Goal: Information Seeking & Learning: Learn about a topic

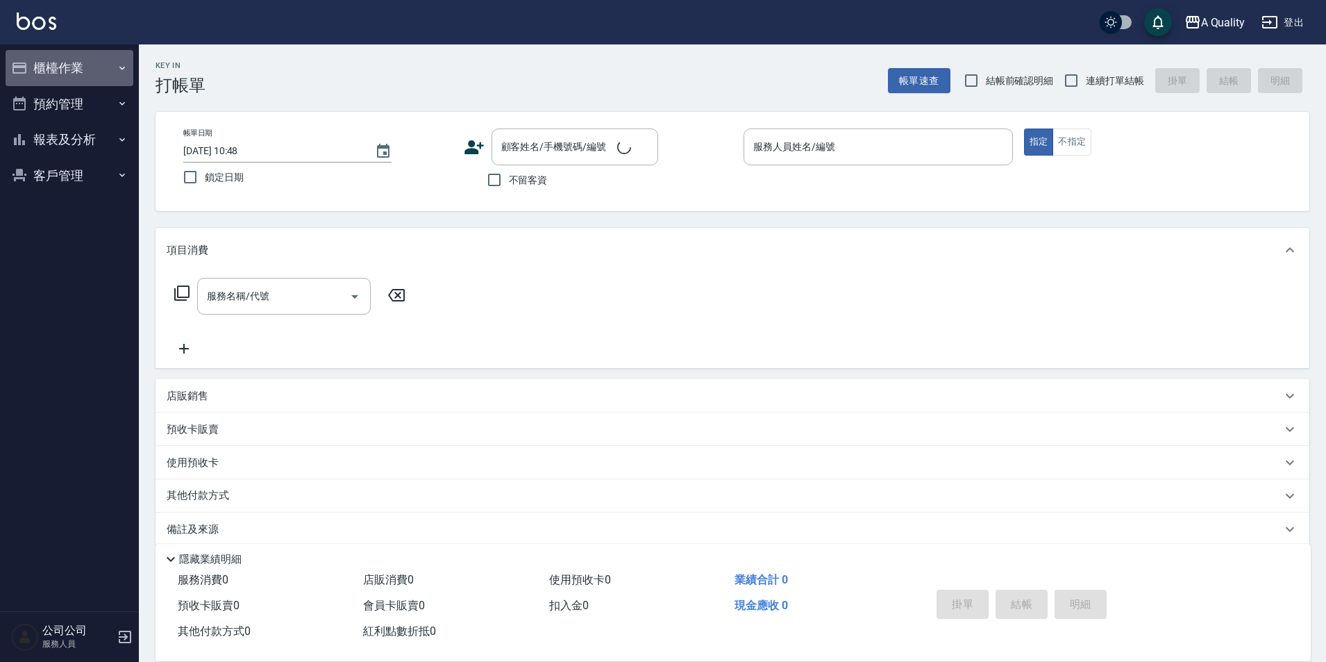
click at [83, 71] on button "櫃檯作業" at bounding box center [70, 68] width 128 height 36
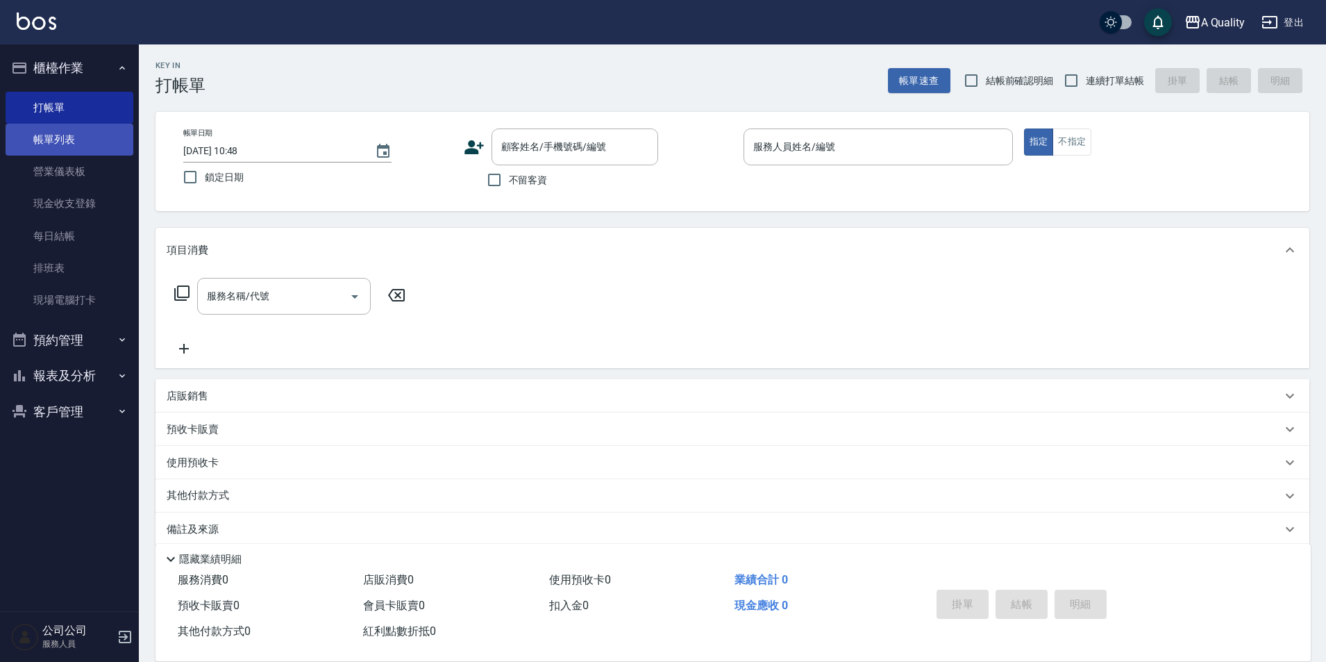
click at [72, 131] on link "帳單列表" at bounding box center [70, 140] width 128 height 32
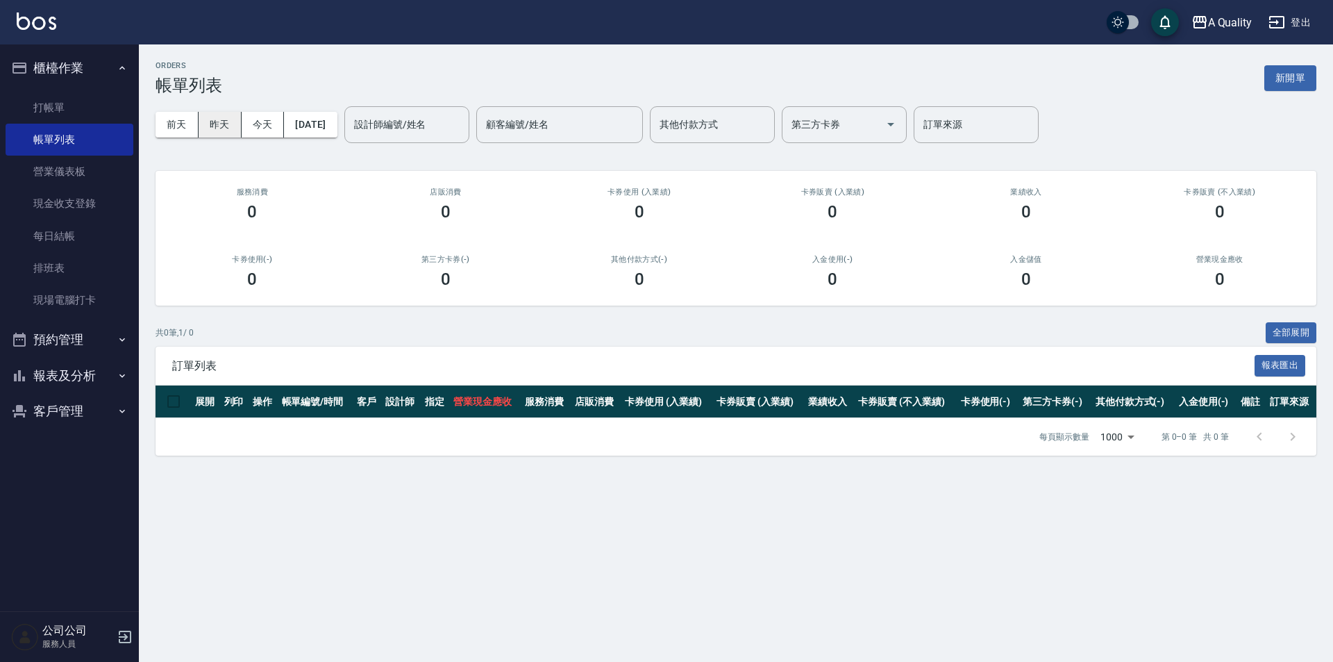
click at [215, 128] on button "昨天" at bounding box center [220, 125] width 43 height 26
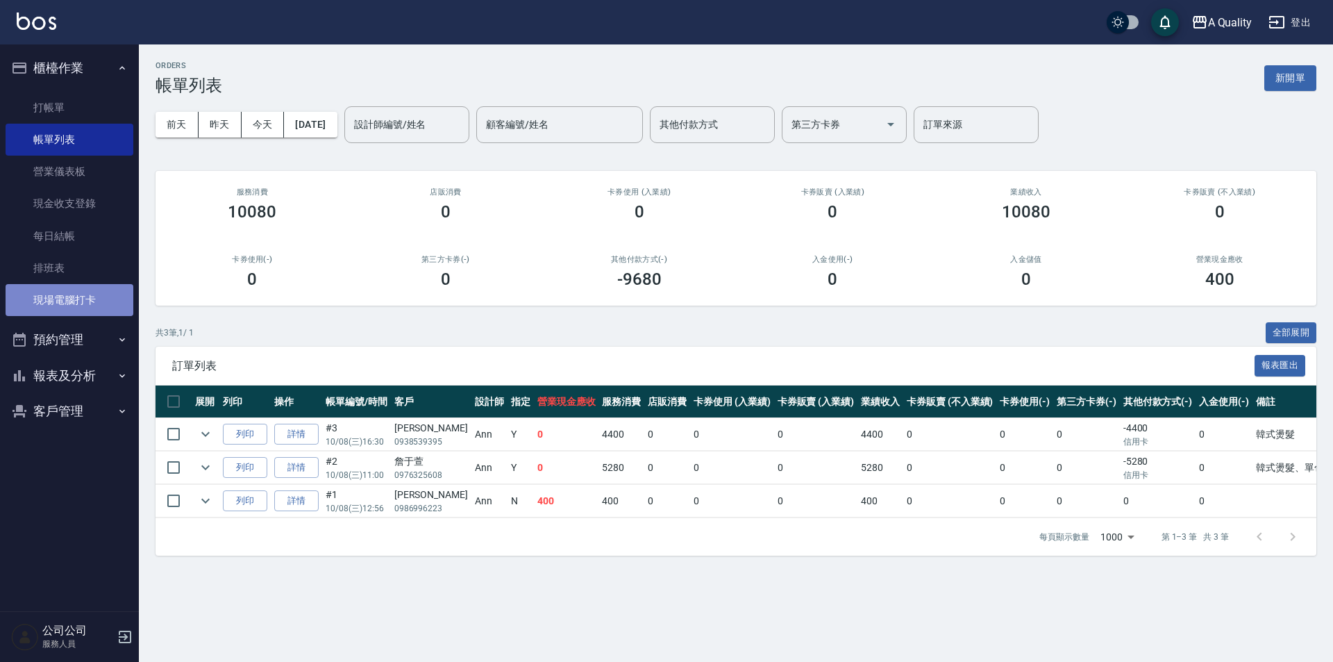
click at [69, 297] on link "現場電腦打卡" at bounding box center [70, 300] width 128 height 32
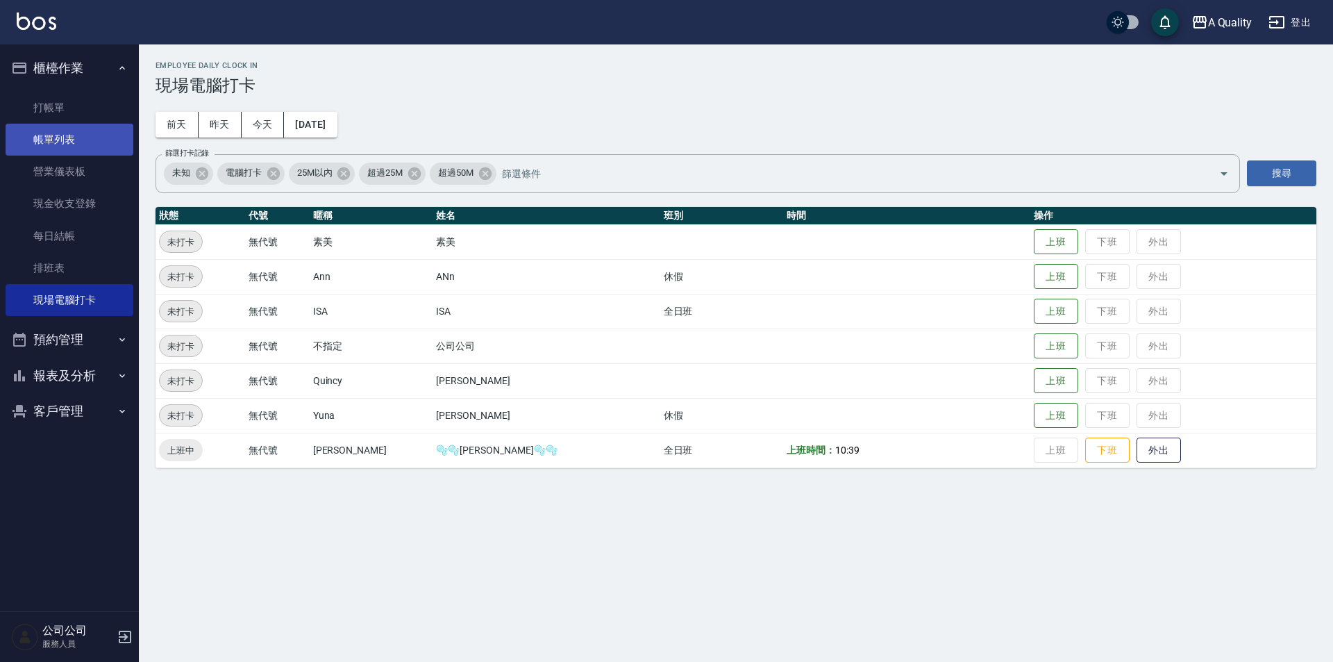
click at [76, 138] on link "帳單列表" at bounding box center [70, 140] width 128 height 32
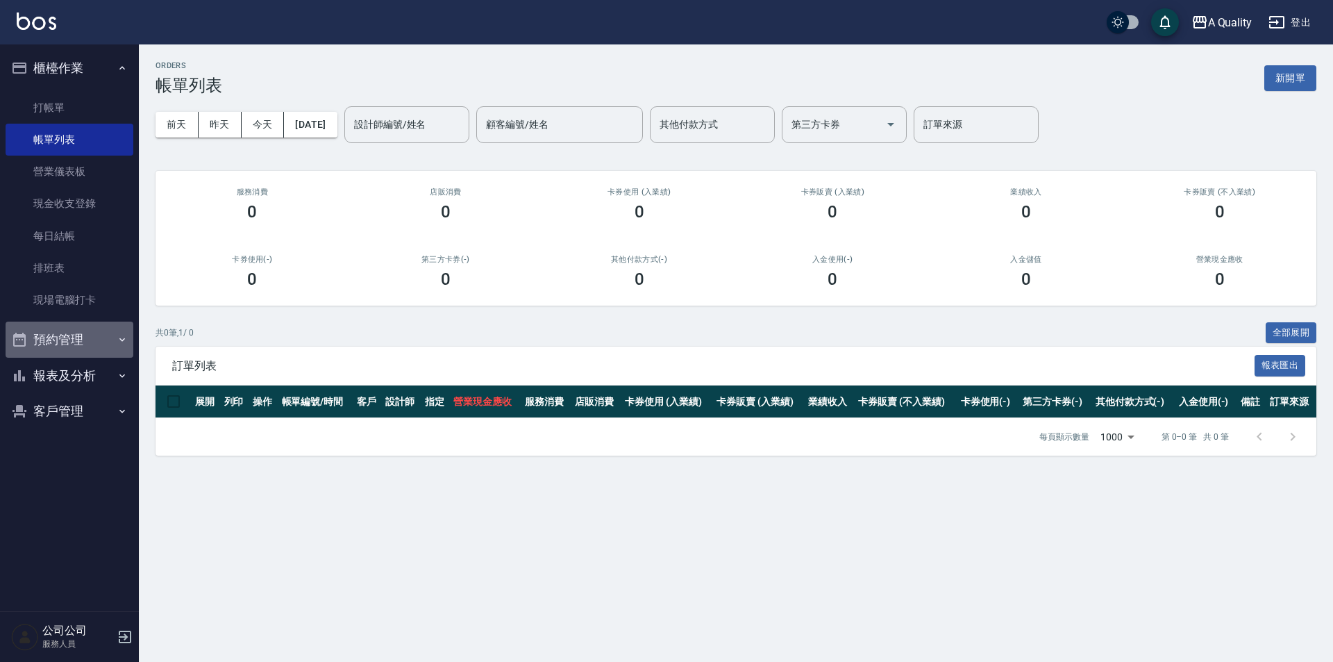
click at [65, 334] on button "預約管理" at bounding box center [70, 339] width 128 height 36
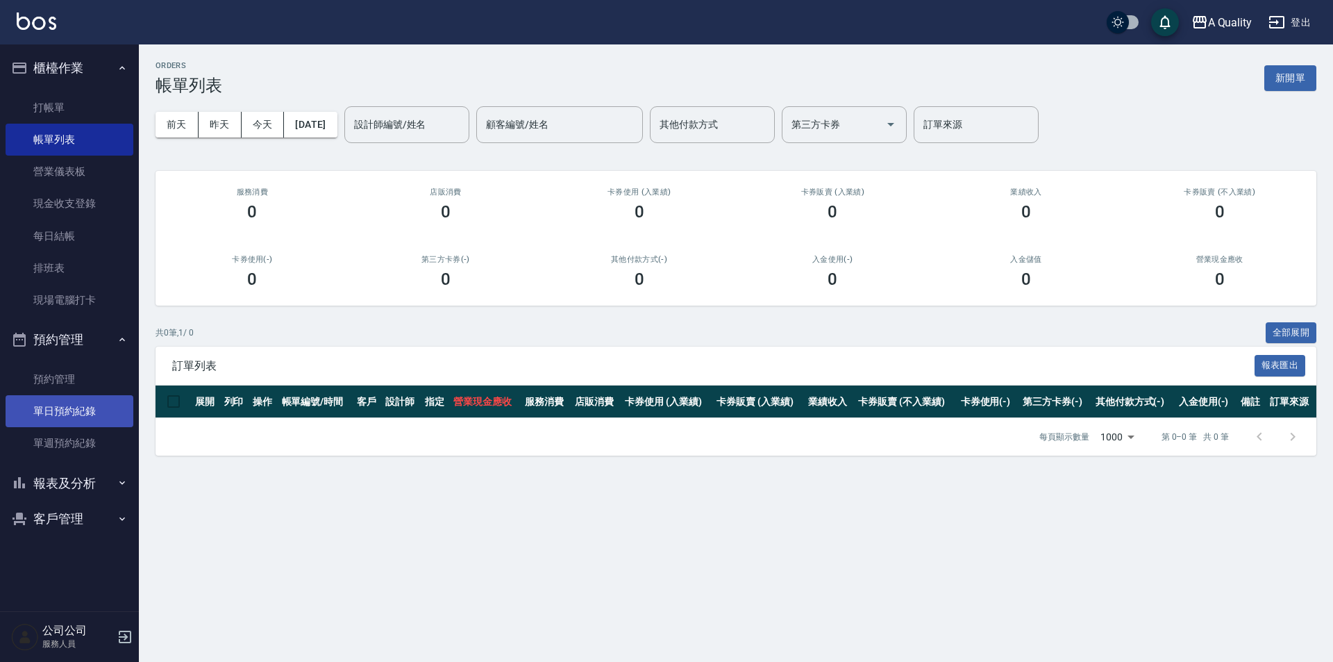
click at [55, 421] on link "單日預約紀錄" at bounding box center [70, 411] width 128 height 32
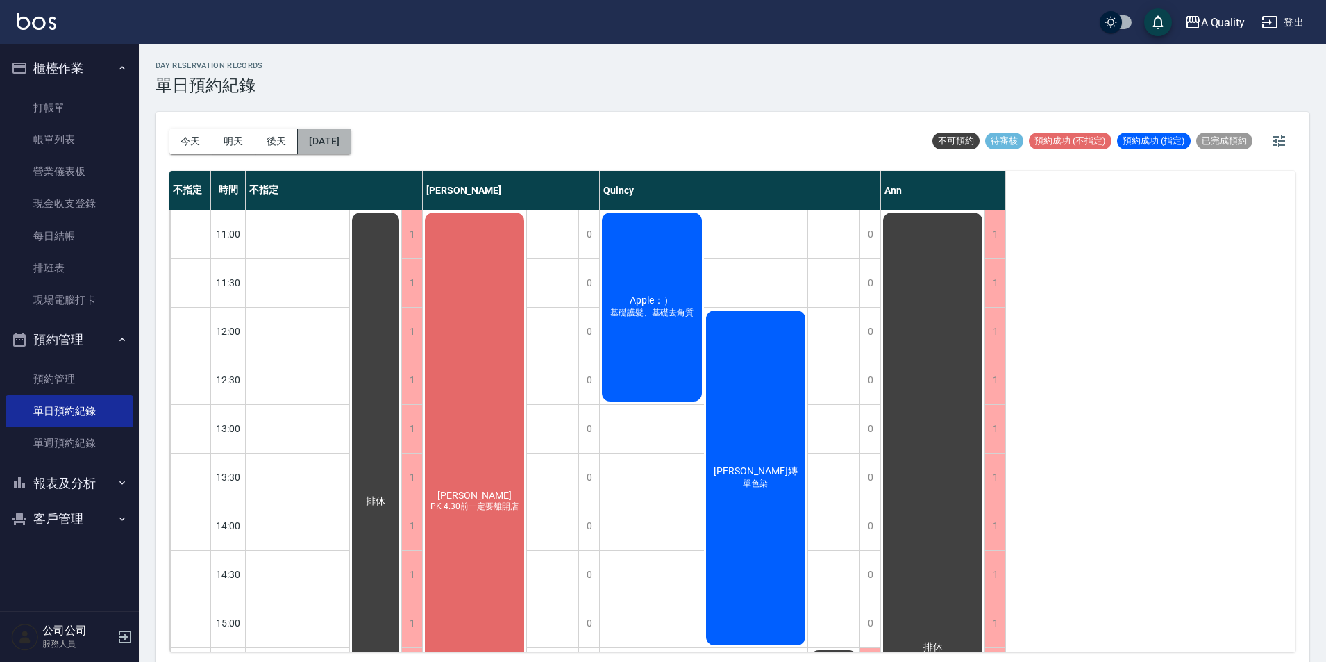
click at [342, 131] on button "[DATE]" at bounding box center [324, 141] width 53 height 26
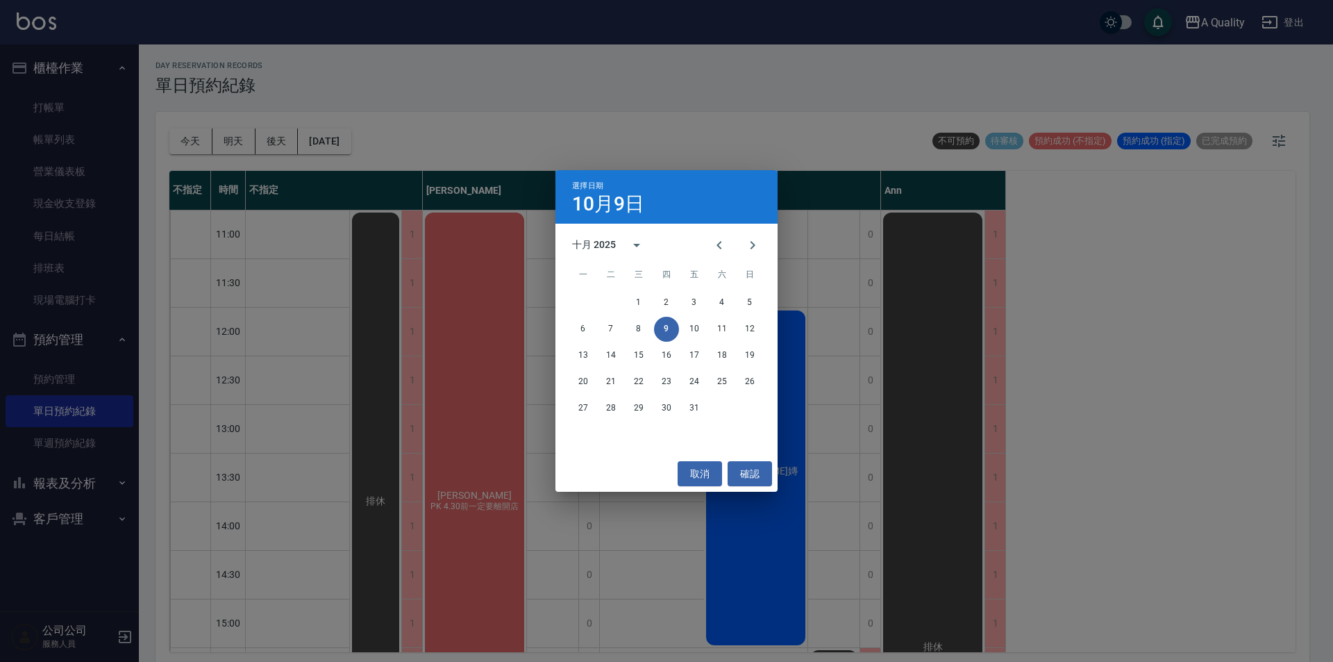
click at [708, 332] on div "6 7 8 9 10 11 12" at bounding box center [666, 329] width 222 height 25
click at [697, 330] on button "10" at bounding box center [694, 329] width 25 height 25
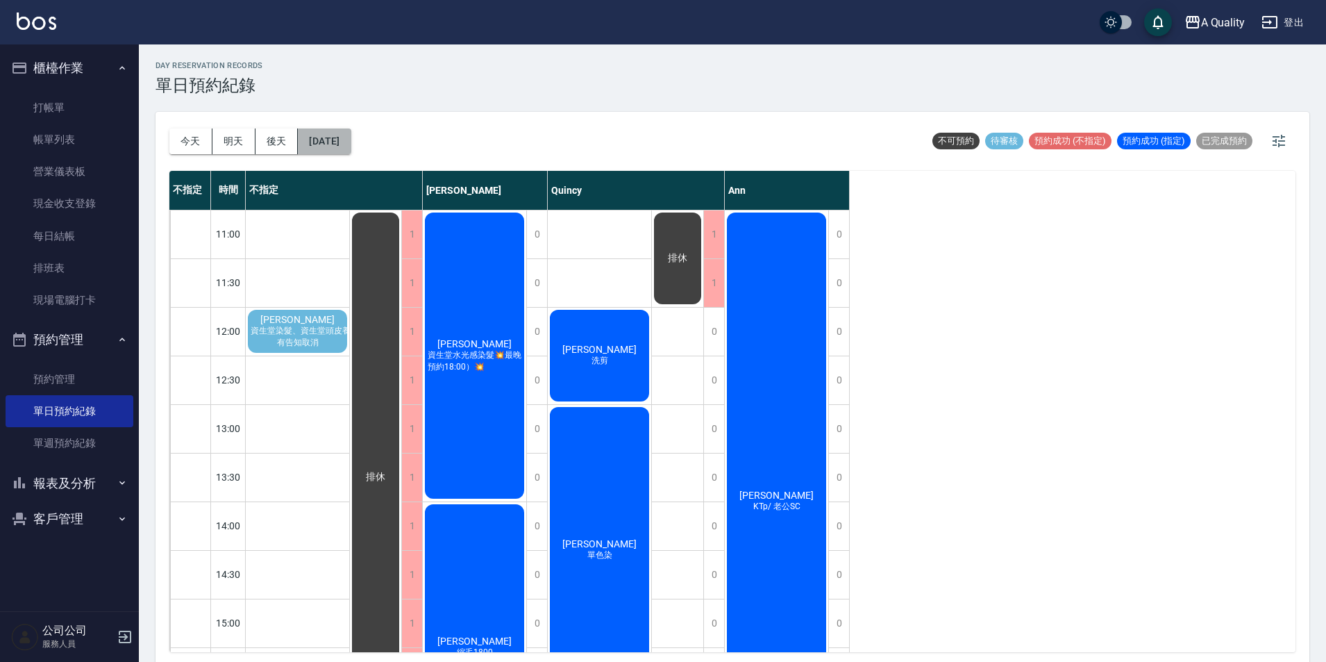
click at [342, 147] on button "[DATE]" at bounding box center [324, 141] width 53 height 26
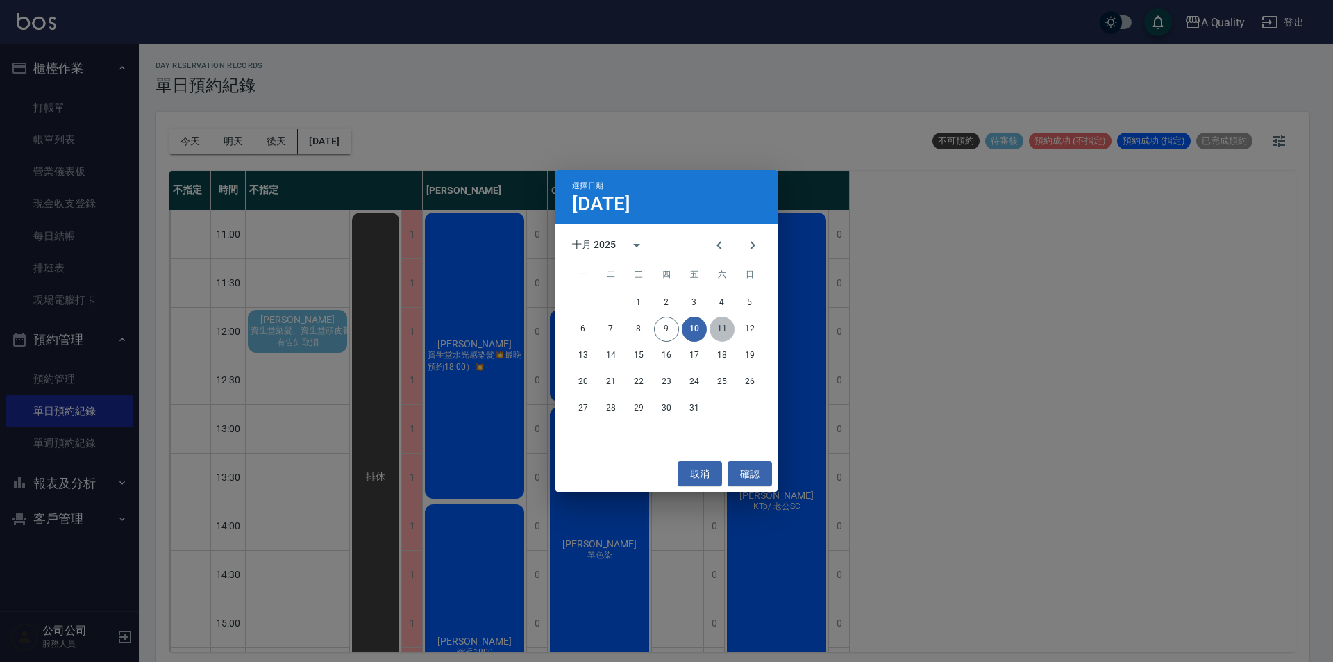
click at [730, 329] on button "11" at bounding box center [721, 329] width 25 height 25
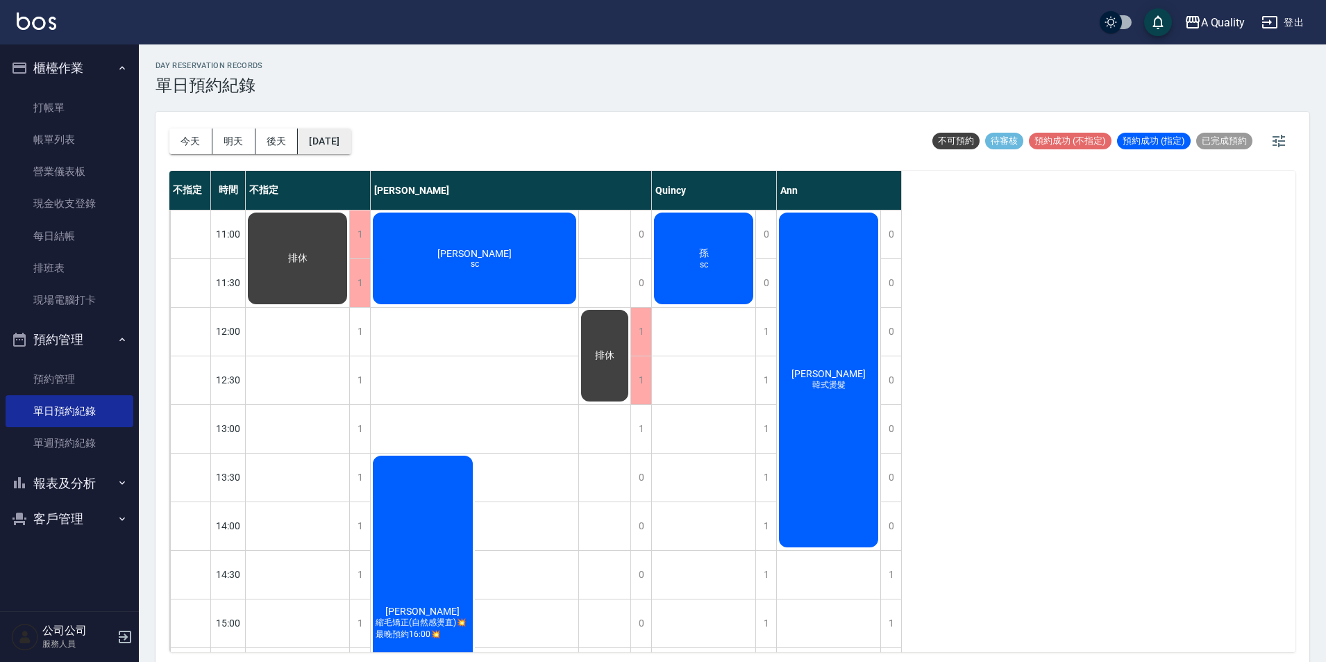
click at [351, 132] on button "[DATE]" at bounding box center [324, 141] width 53 height 26
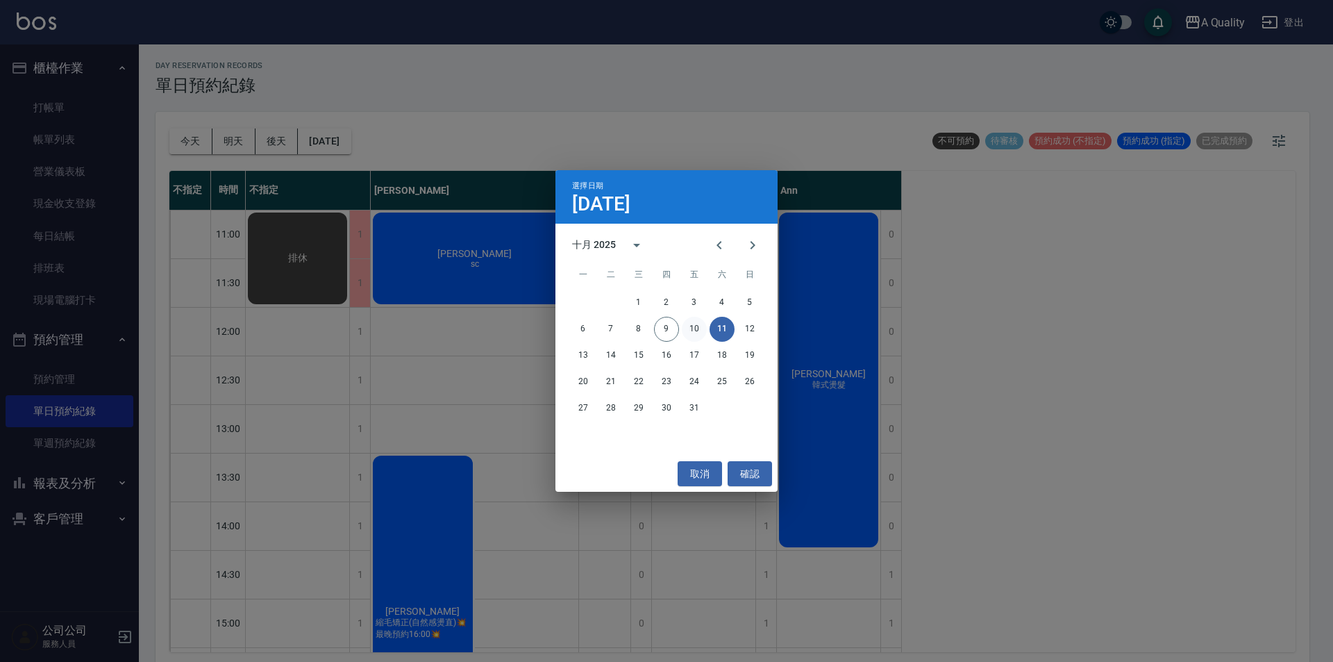
click at [693, 322] on button "10" at bounding box center [694, 329] width 25 height 25
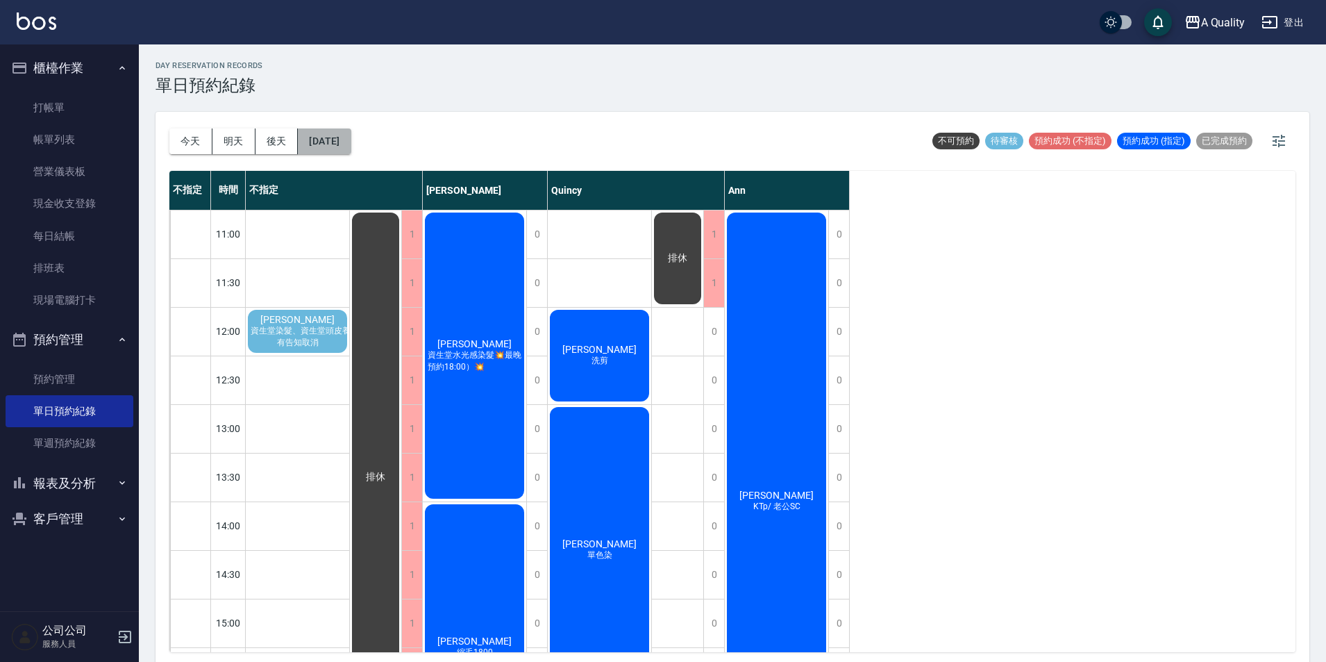
click at [335, 137] on button "[DATE]" at bounding box center [324, 141] width 53 height 26
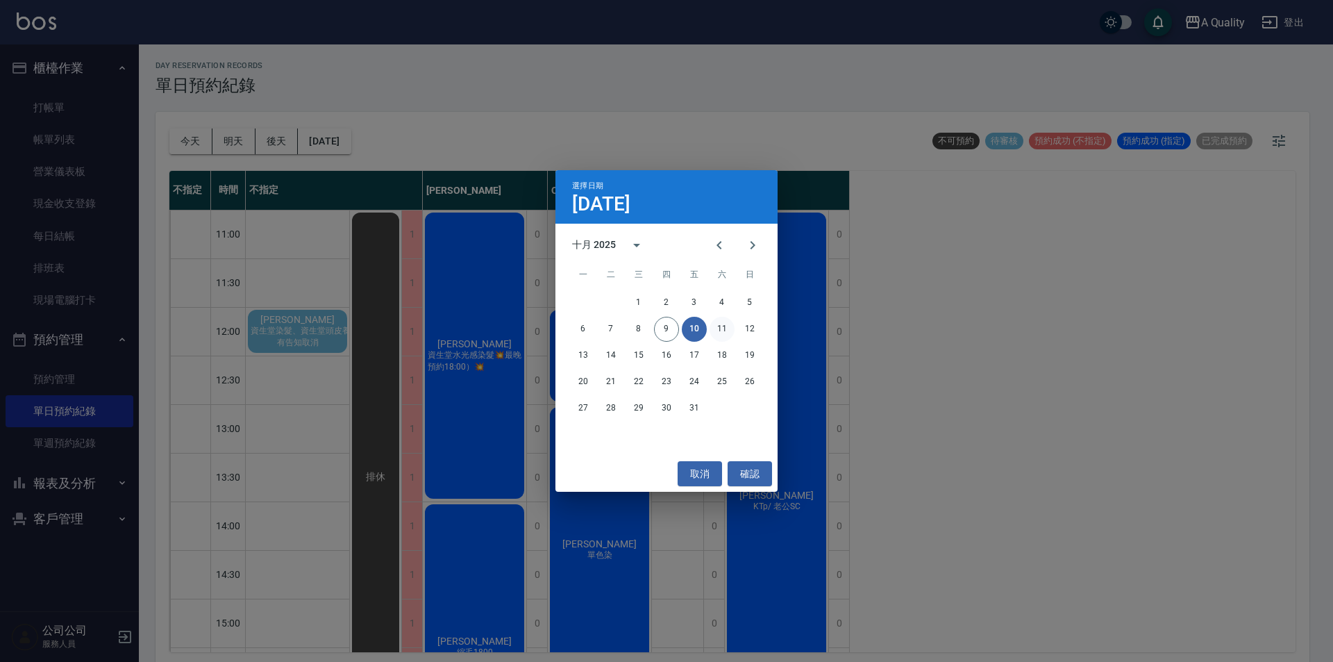
click at [723, 332] on button "11" at bounding box center [721, 329] width 25 height 25
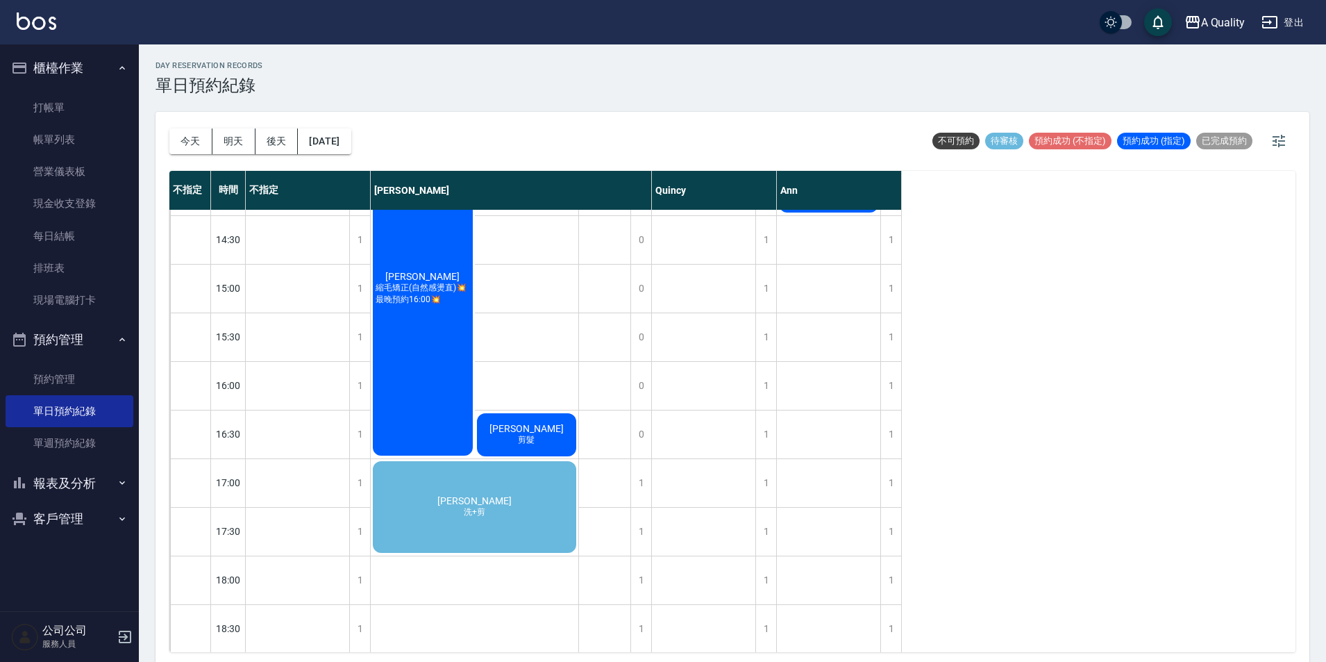
scroll to position [347, 0]
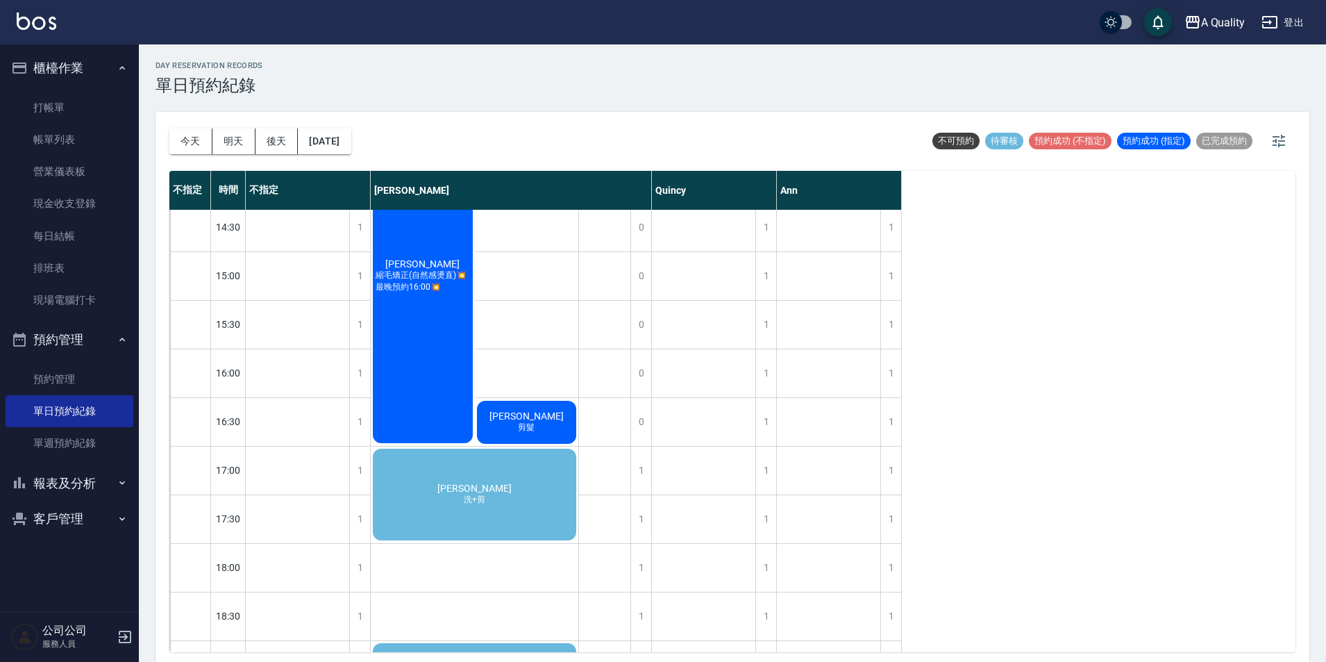
click at [474, 496] on span "洗+剪" at bounding box center [474, 500] width 27 height 12
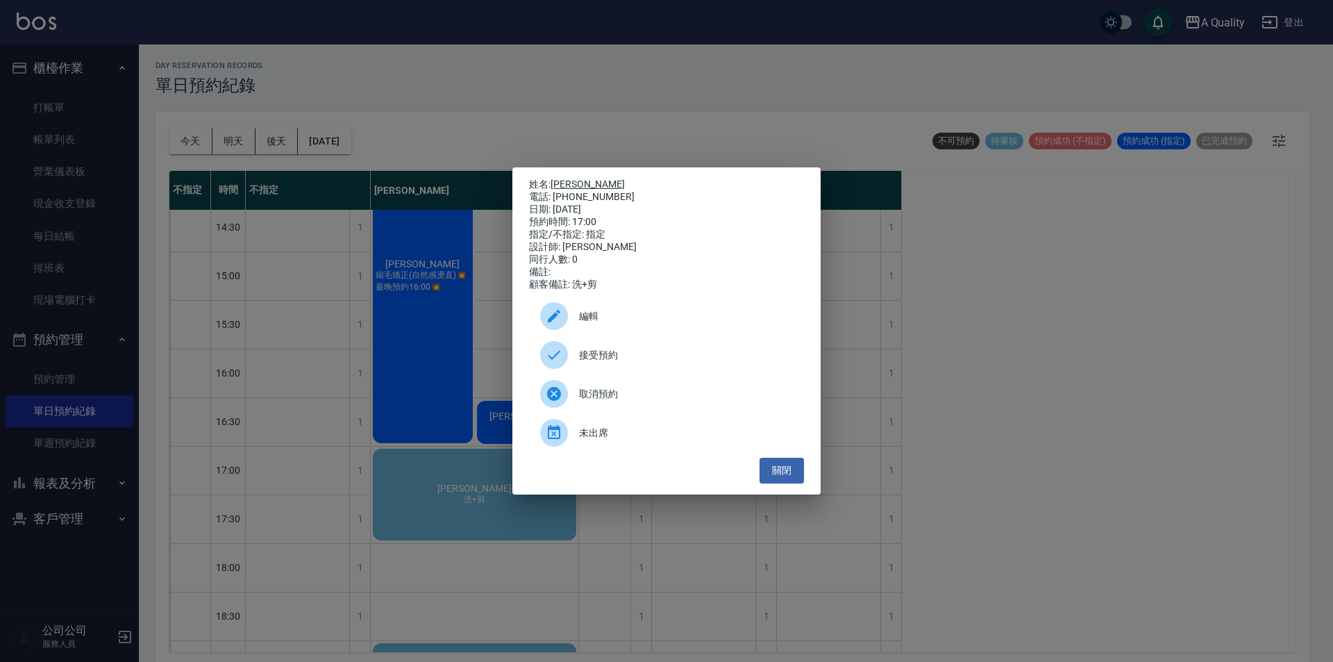
click at [574, 183] on link "[PERSON_NAME]" at bounding box center [587, 183] width 74 height 11
click at [793, 473] on button "關閉" at bounding box center [781, 470] width 44 height 26
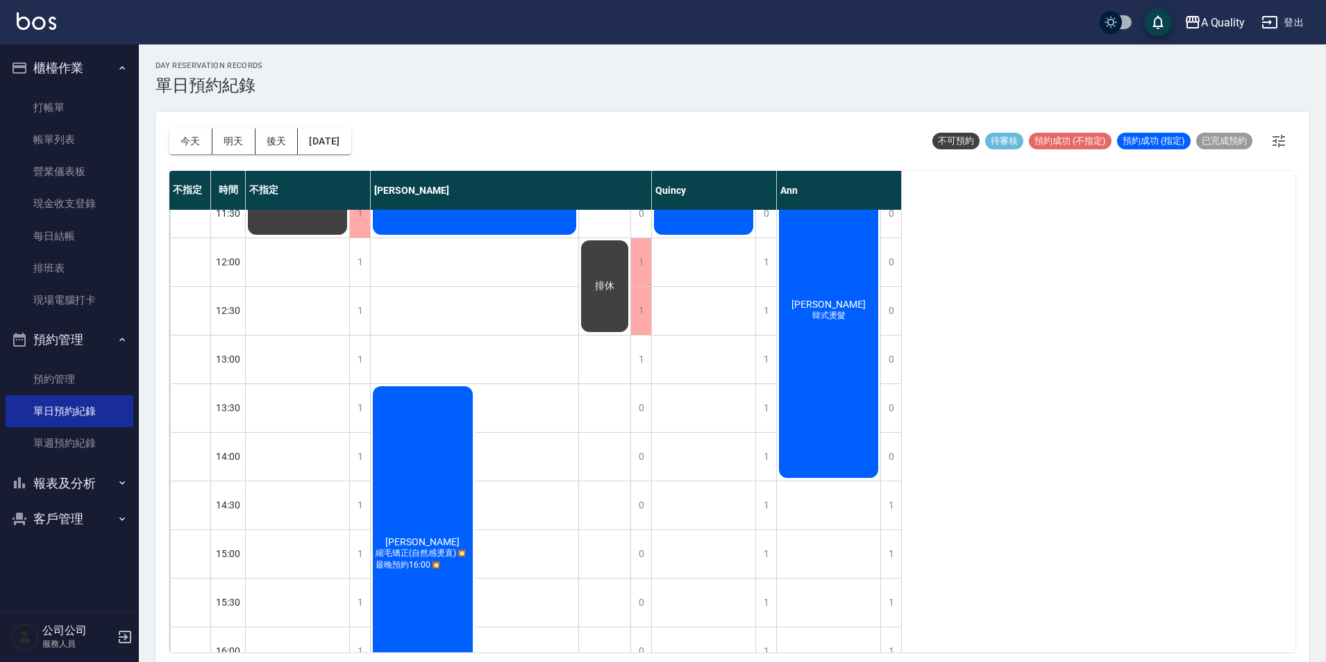
scroll to position [0, 0]
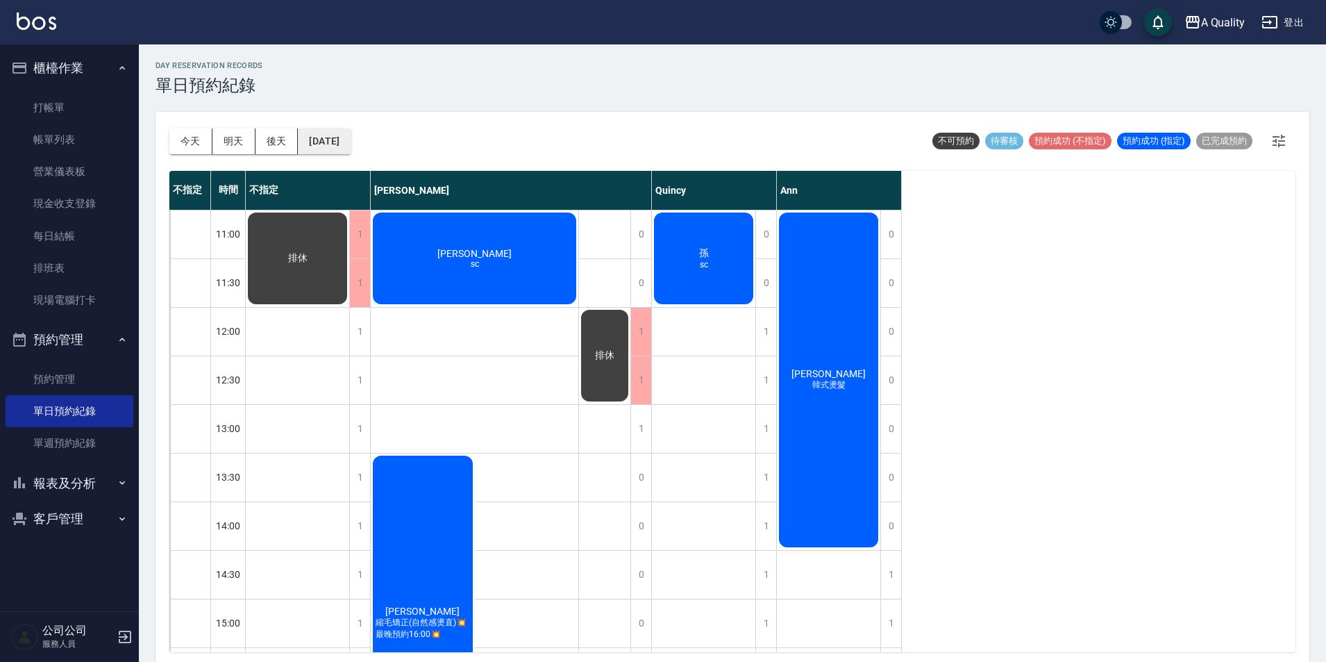
click at [303, 146] on button "[DATE]" at bounding box center [324, 141] width 53 height 26
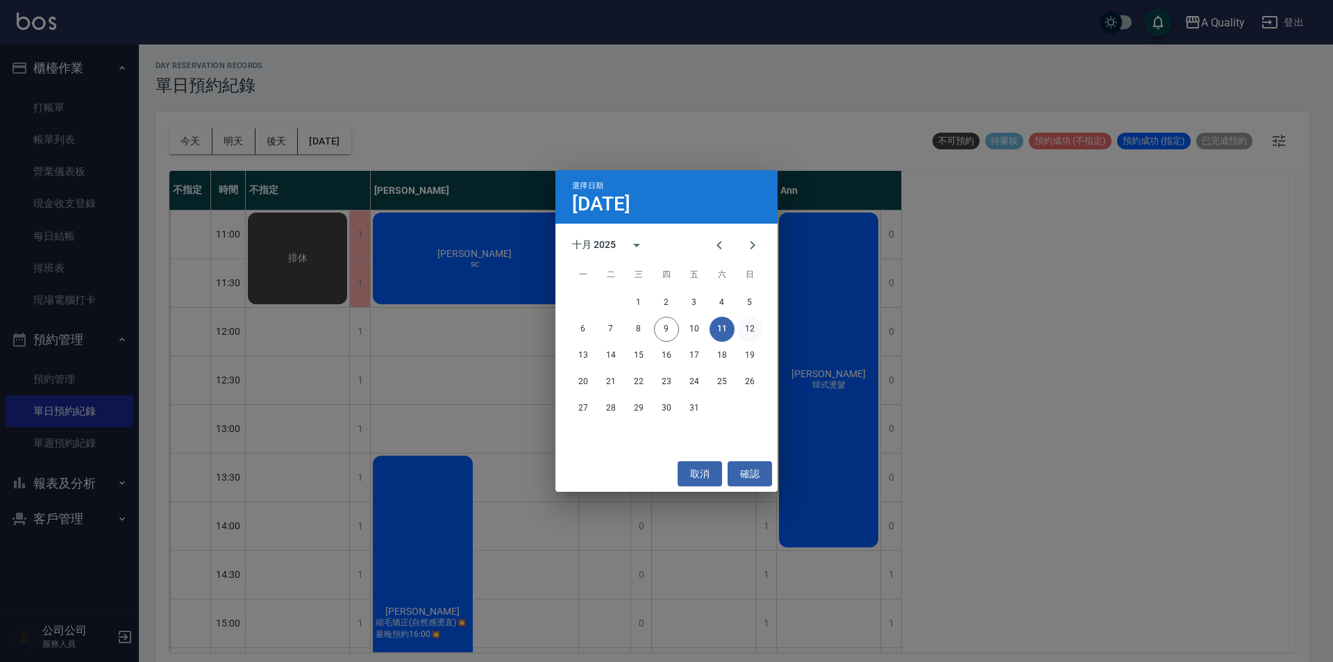
click at [752, 336] on button "12" at bounding box center [749, 329] width 25 height 25
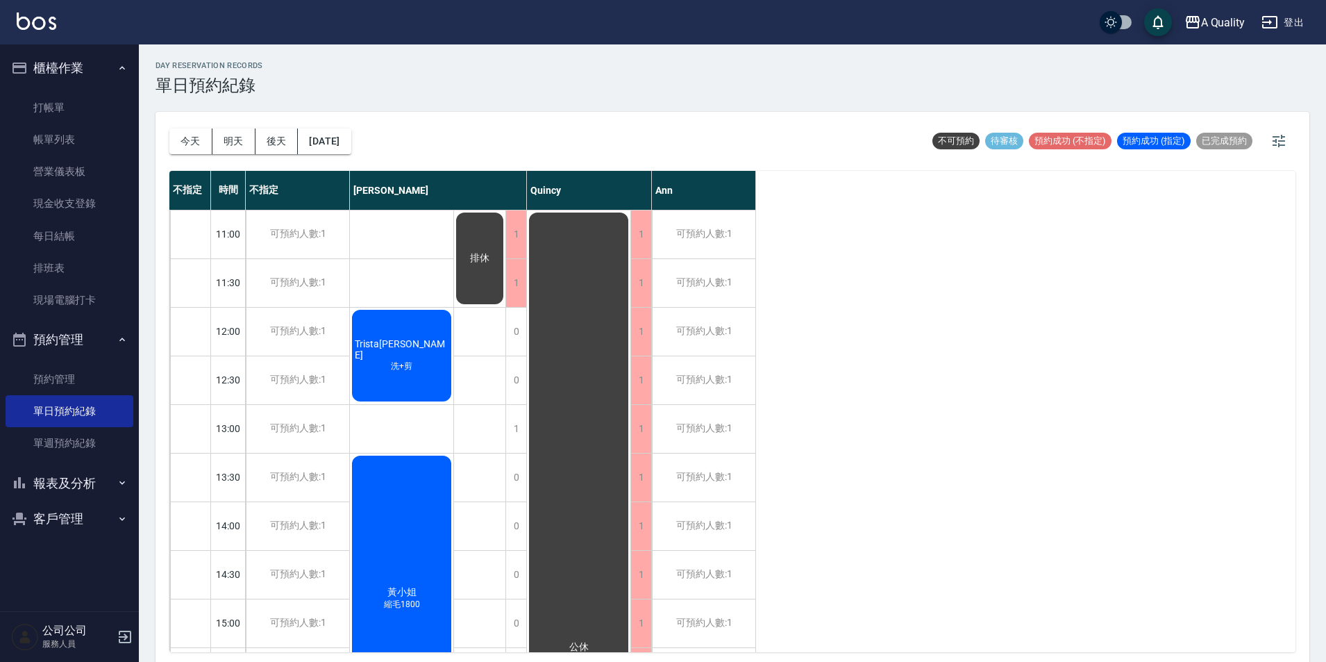
click at [332, 125] on div "[DATE] [DATE] [DATE] [DATE]" at bounding box center [260, 141] width 182 height 59
click at [346, 149] on button "[DATE]" at bounding box center [324, 141] width 53 height 26
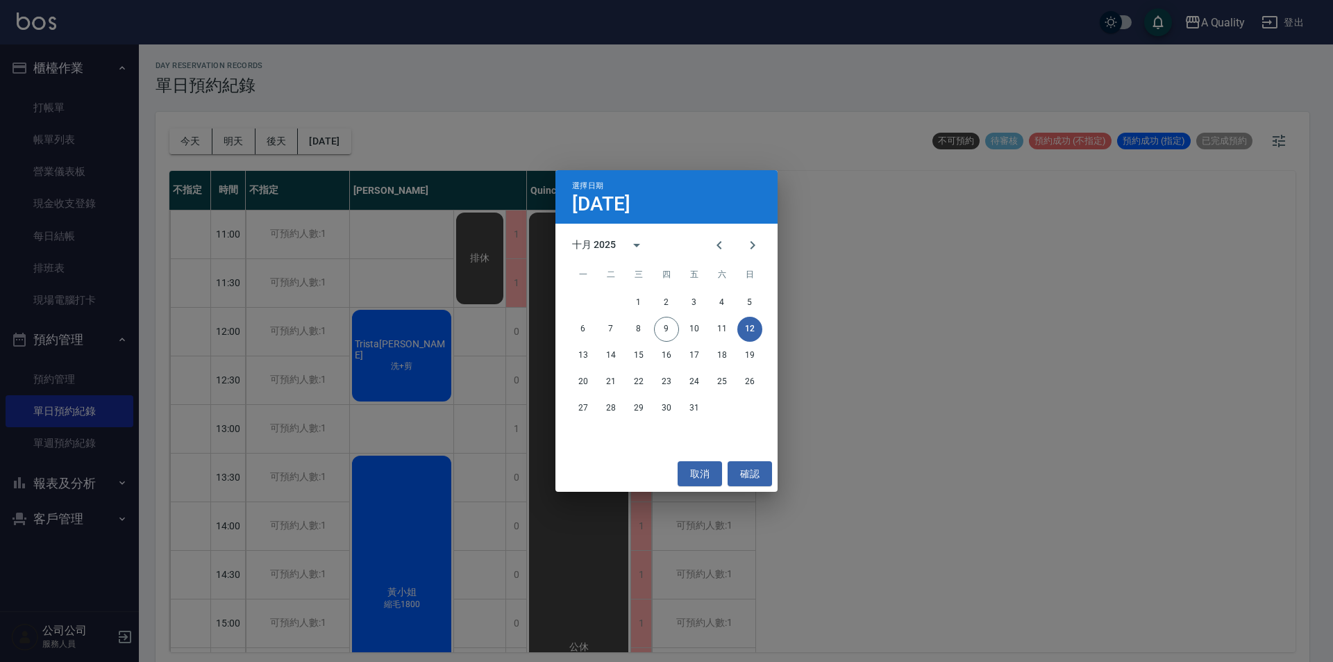
click at [571, 363] on div "13 14 15 16 17 18 19" at bounding box center [666, 355] width 222 height 25
click at [583, 357] on button "13" at bounding box center [583, 355] width 25 height 25
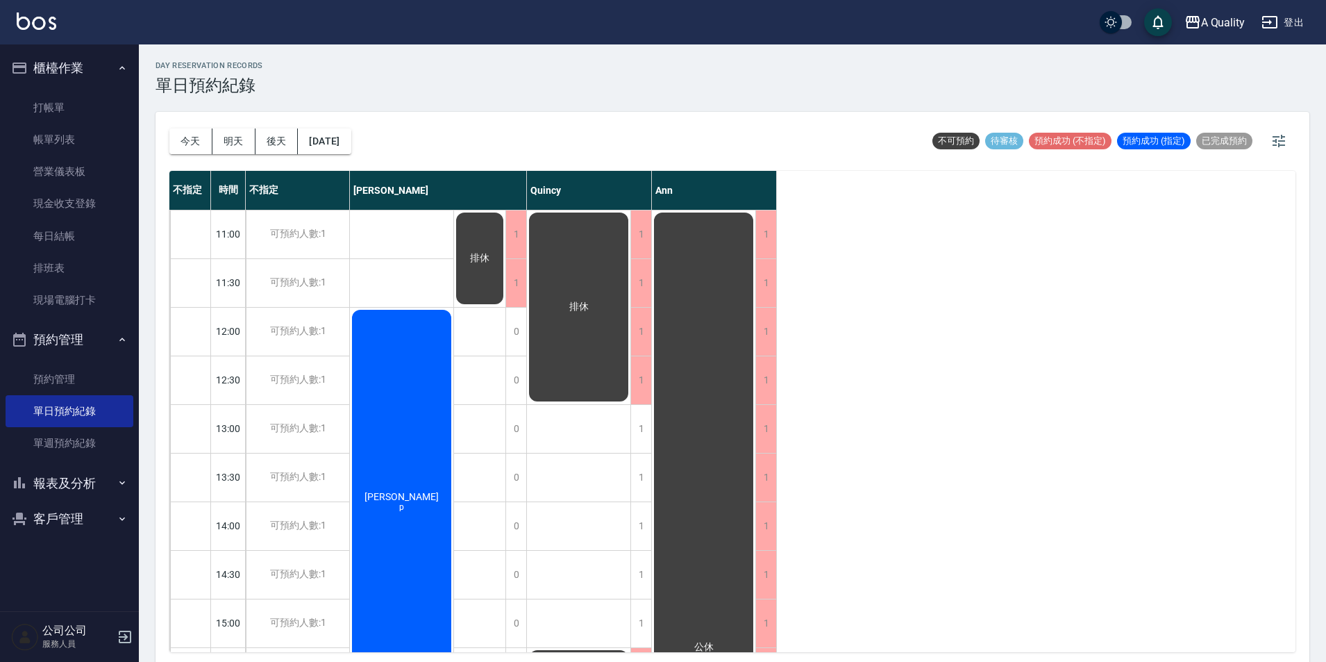
click at [346, 125] on div "[DATE] [DATE] [DATE] [DATE]" at bounding box center [260, 141] width 182 height 59
click at [346, 140] on button "[DATE]" at bounding box center [324, 141] width 53 height 26
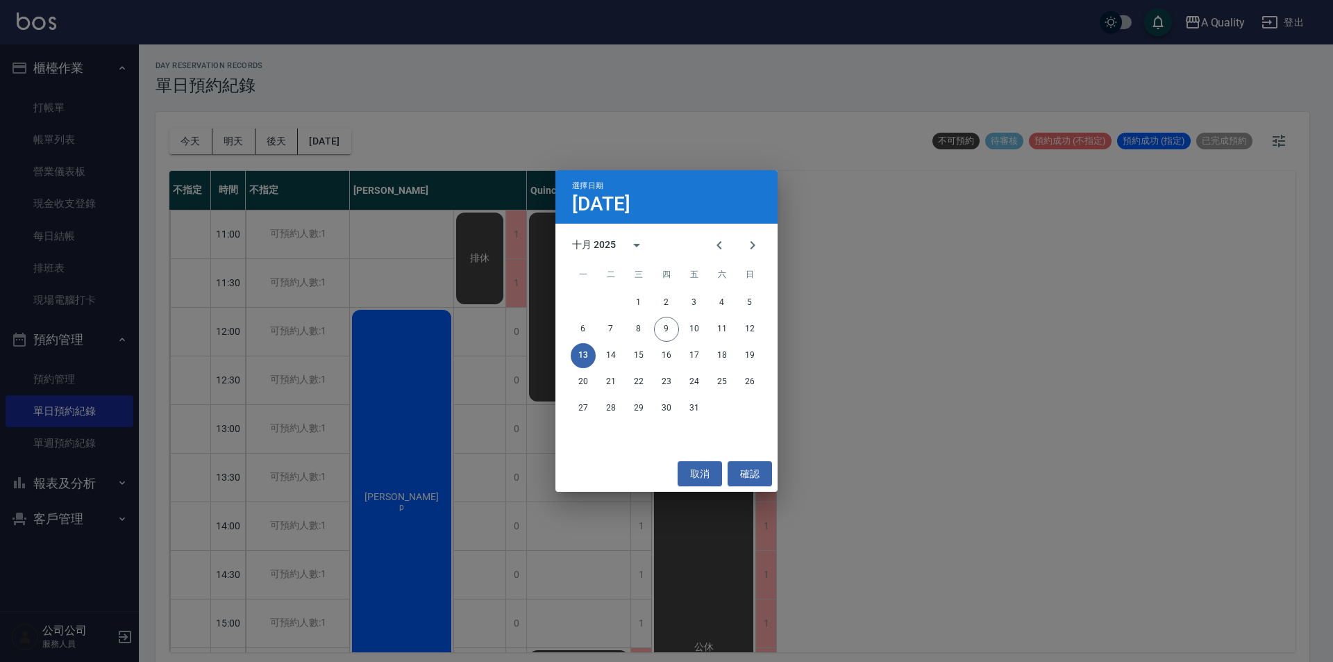
click at [625, 353] on div "13 14 15 16 17 18 19" at bounding box center [666, 355] width 222 height 25
click at [616, 350] on button "14" at bounding box center [610, 355] width 25 height 25
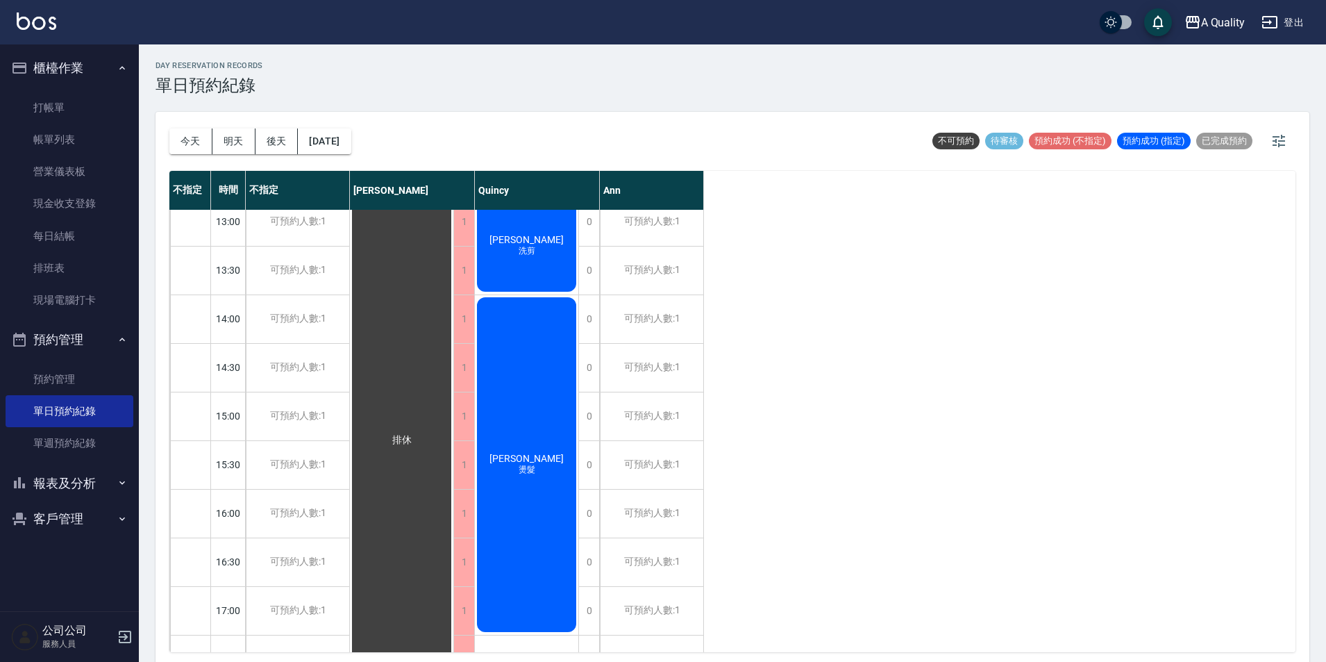
scroll to position [208, 0]
click at [350, 124] on div "[DATE] [DATE] [DATE] [DATE]" at bounding box center [260, 141] width 182 height 59
click at [350, 133] on button "[DATE]" at bounding box center [324, 141] width 53 height 26
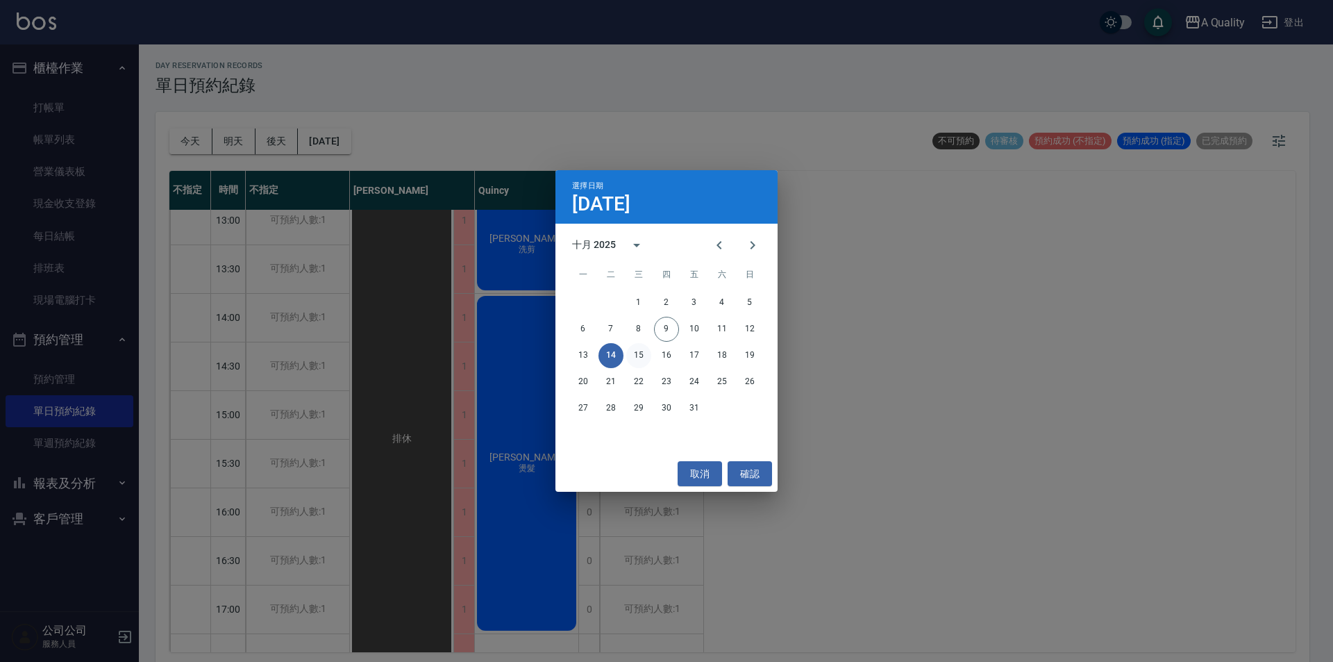
click at [641, 352] on button "15" at bounding box center [638, 355] width 25 height 25
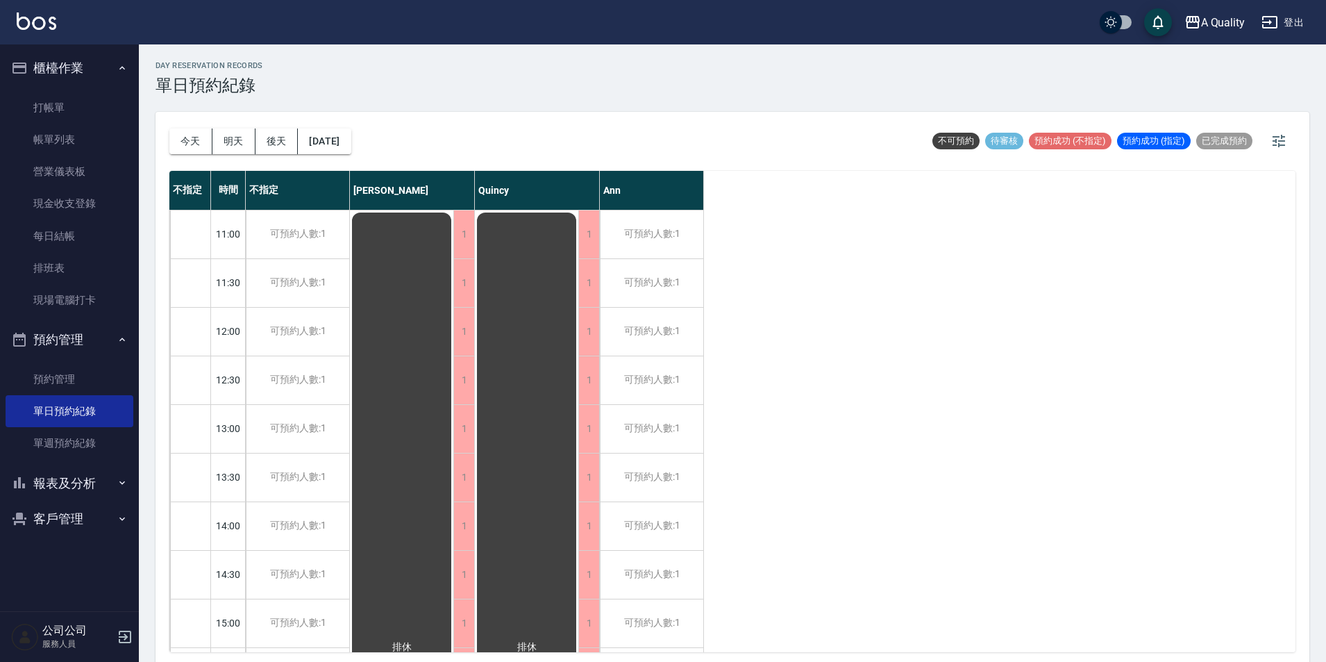
click at [339, 165] on div "[DATE] [DATE] [DATE] [DATE]" at bounding box center [260, 141] width 182 height 59
click at [341, 138] on button "[DATE]" at bounding box center [324, 141] width 53 height 26
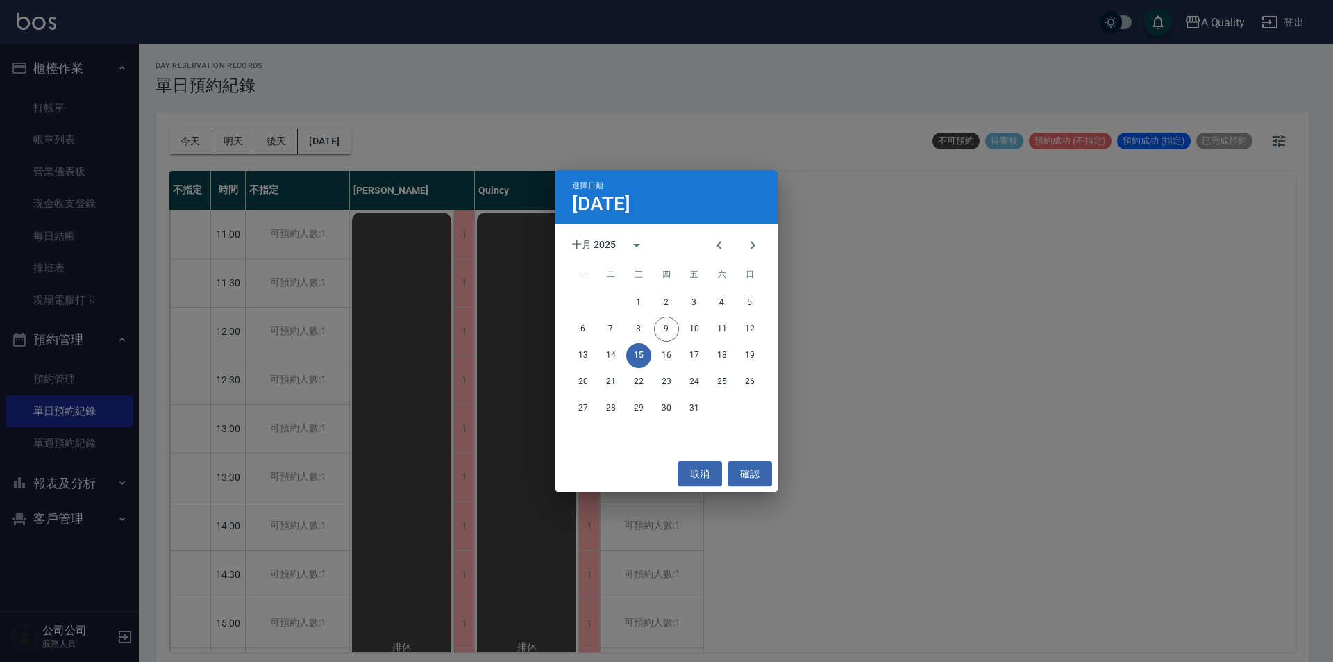
click at [649, 358] on button "15" at bounding box center [638, 355] width 25 height 25
click at [661, 360] on button "16" at bounding box center [666, 355] width 25 height 25
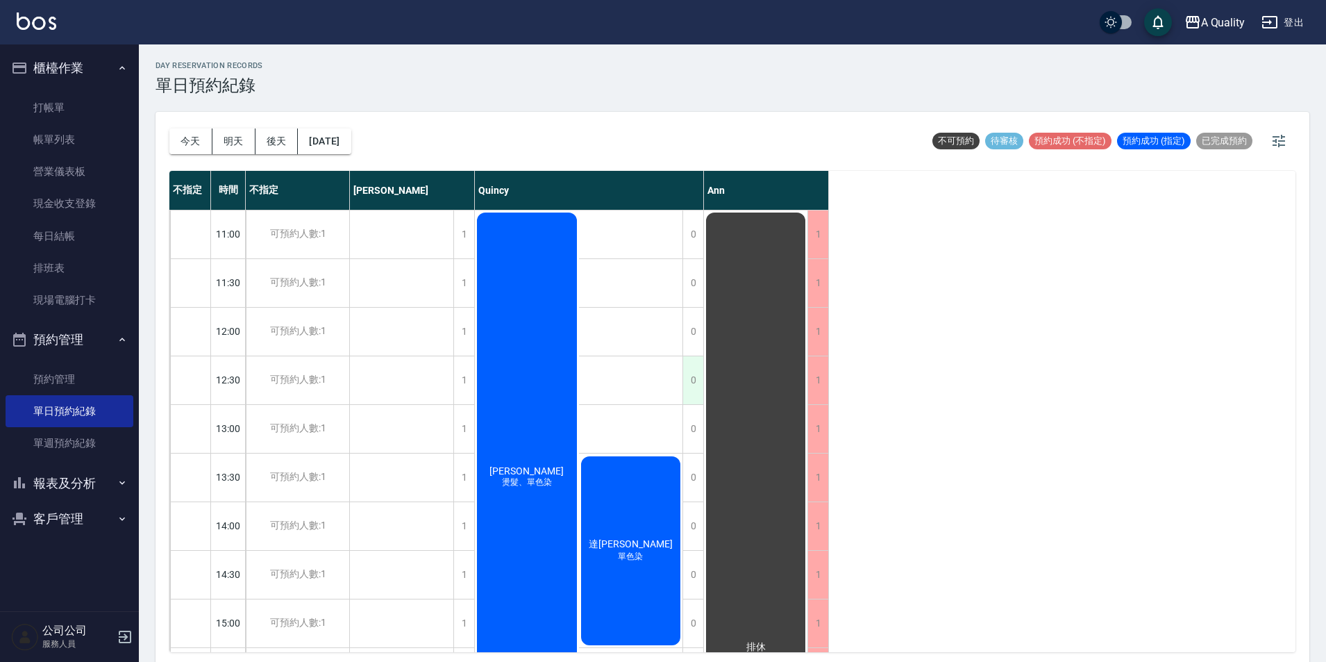
scroll to position [69, 0]
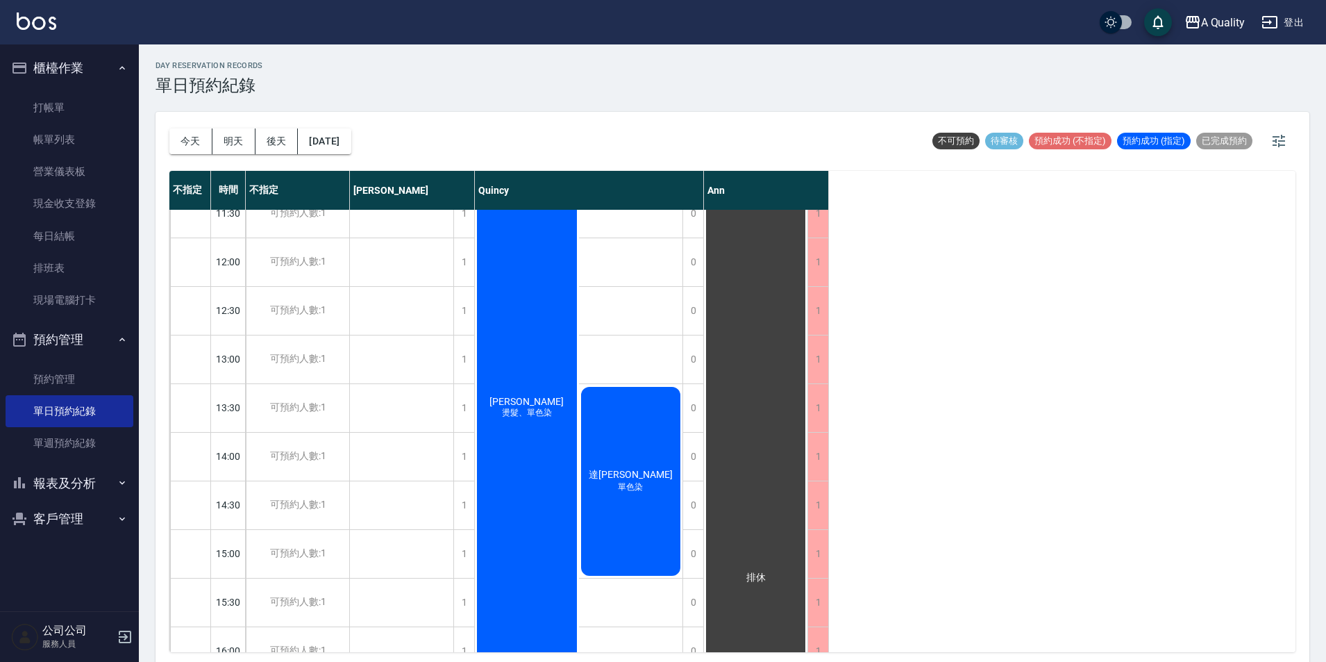
click at [543, 400] on span "[PERSON_NAME]" at bounding box center [527, 401] width 80 height 11
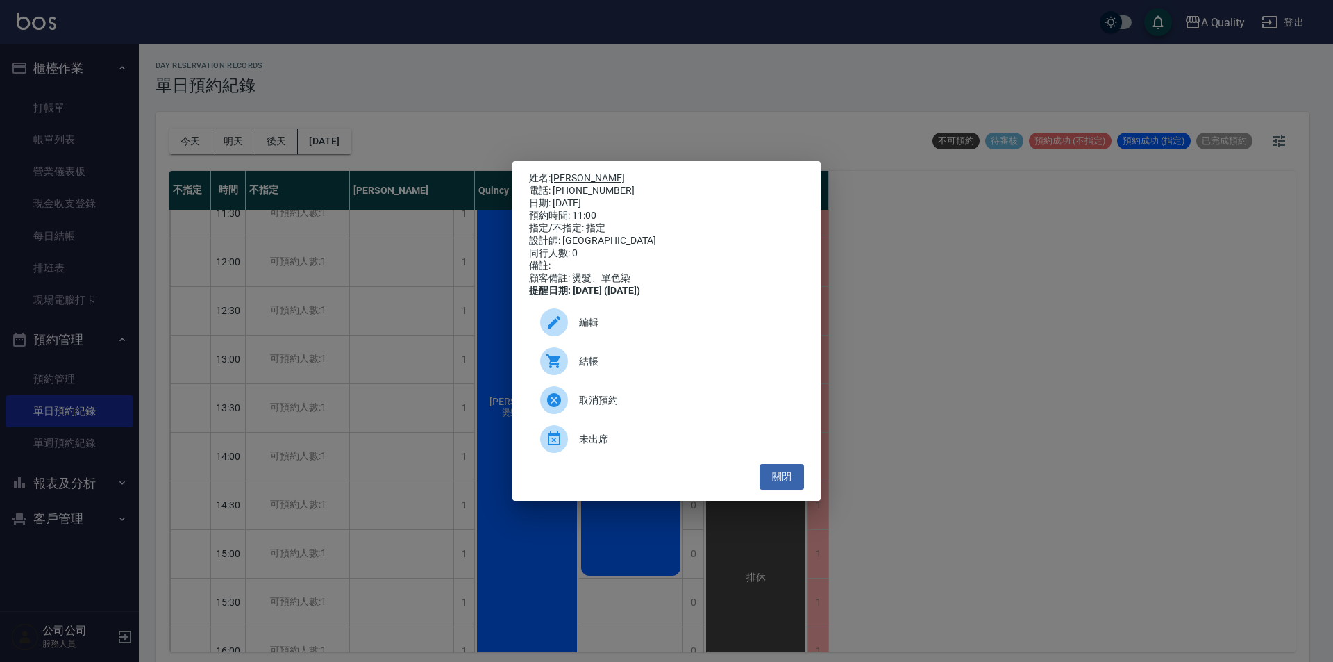
click at [576, 172] on link "[PERSON_NAME]" at bounding box center [587, 177] width 74 height 11
click at [786, 485] on button "關閉" at bounding box center [781, 477] width 44 height 26
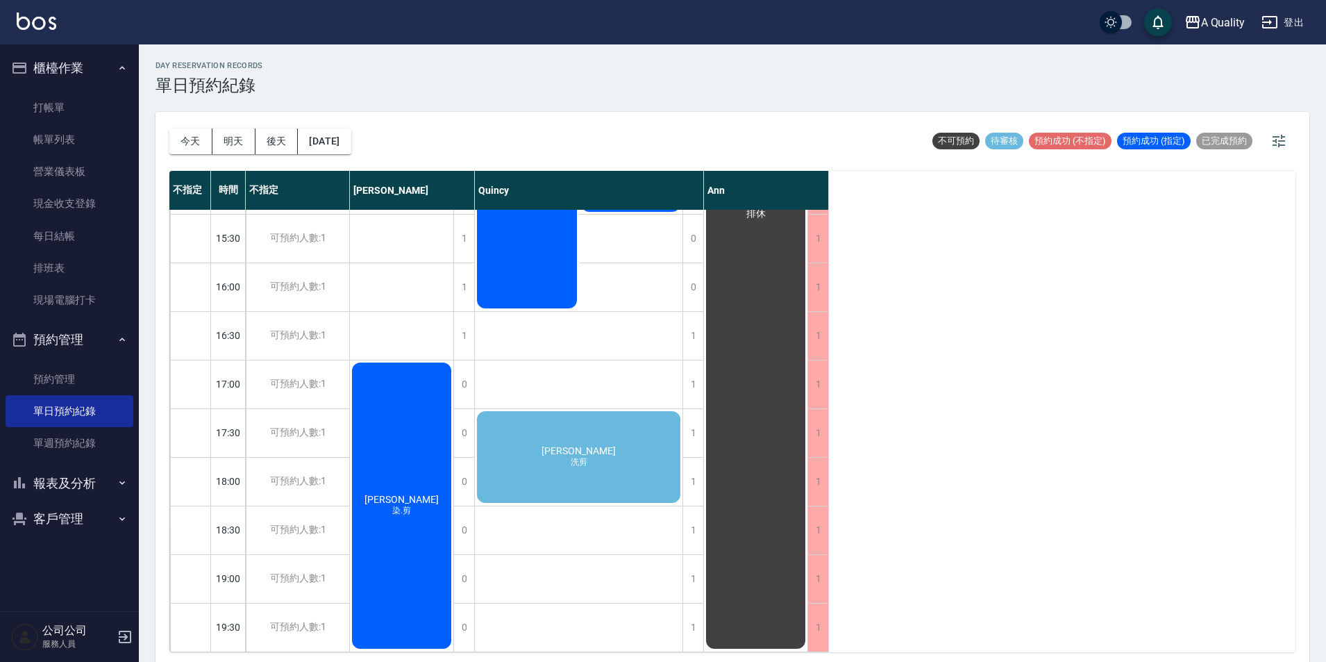
scroll to position [444, 0]
click at [333, 139] on button "[DATE]" at bounding box center [324, 141] width 53 height 26
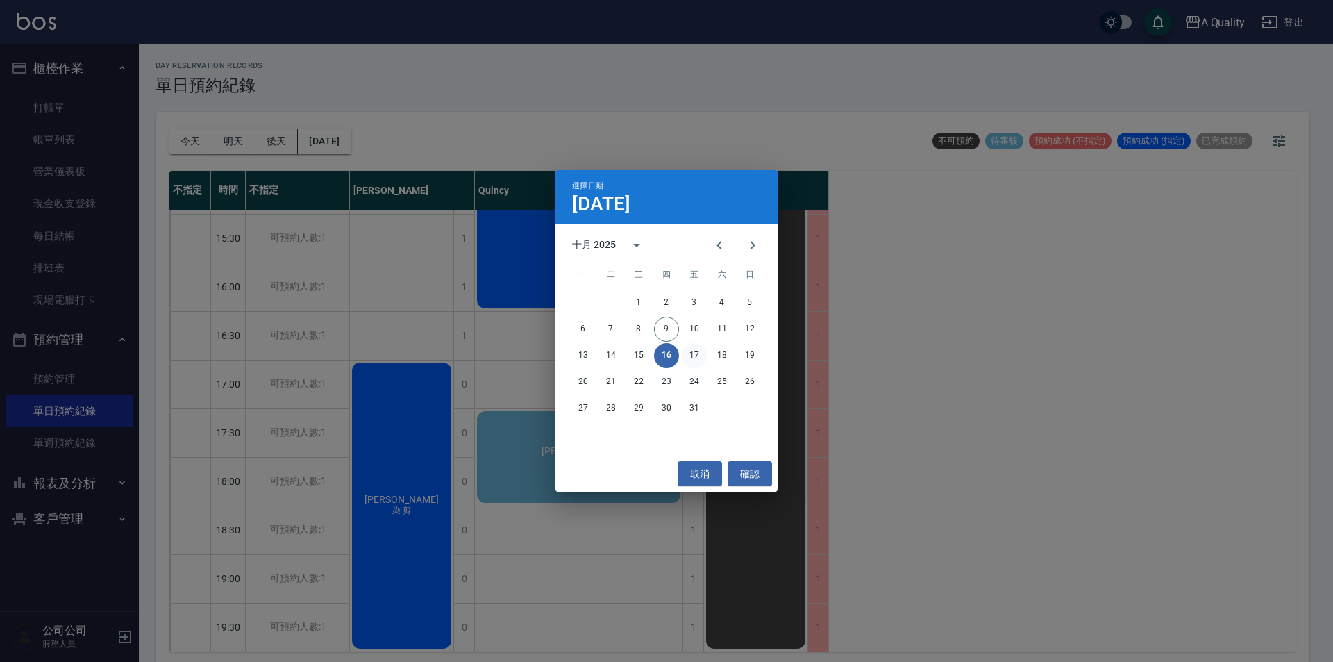
click at [689, 364] on button "17" at bounding box center [694, 355] width 25 height 25
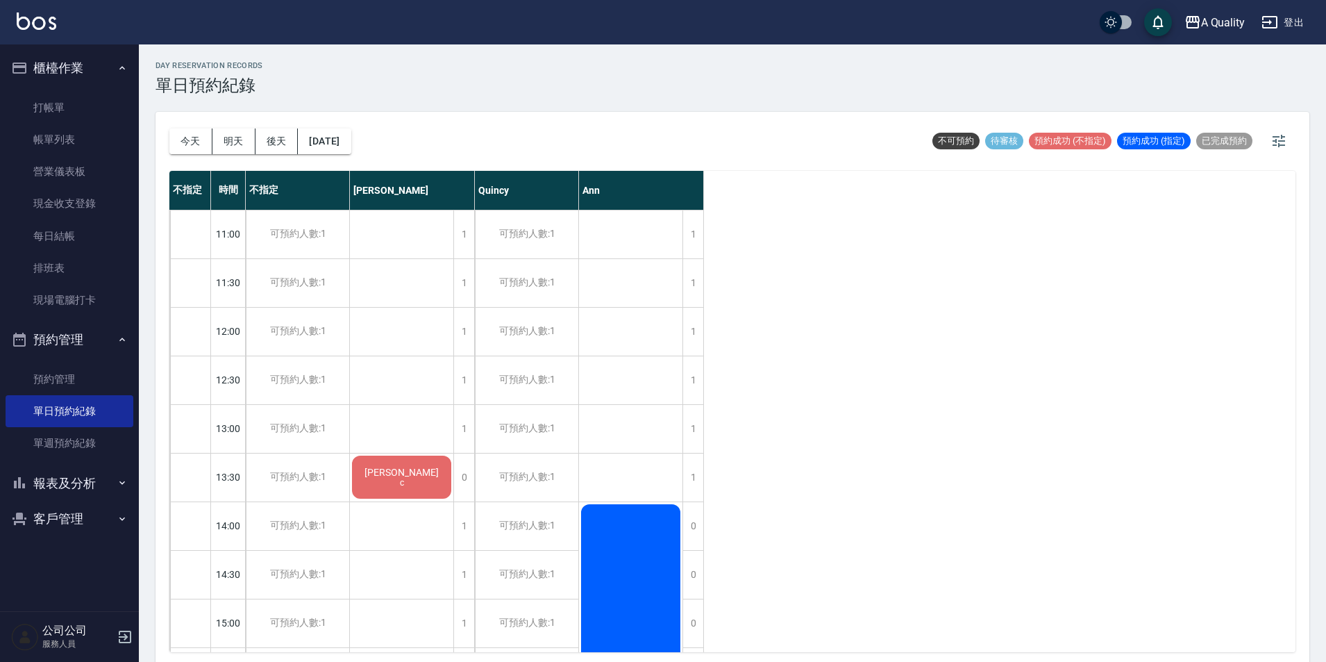
click at [376, 148] on div "[DATE] [DATE] [DATE] [DATE] 不可預約 待審核 預約成功 (不指定) 預約成功 (指定) 已完成預約" at bounding box center [732, 141] width 1126 height 59
click at [351, 145] on button "[DATE]" at bounding box center [324, 141] width 53 height 26
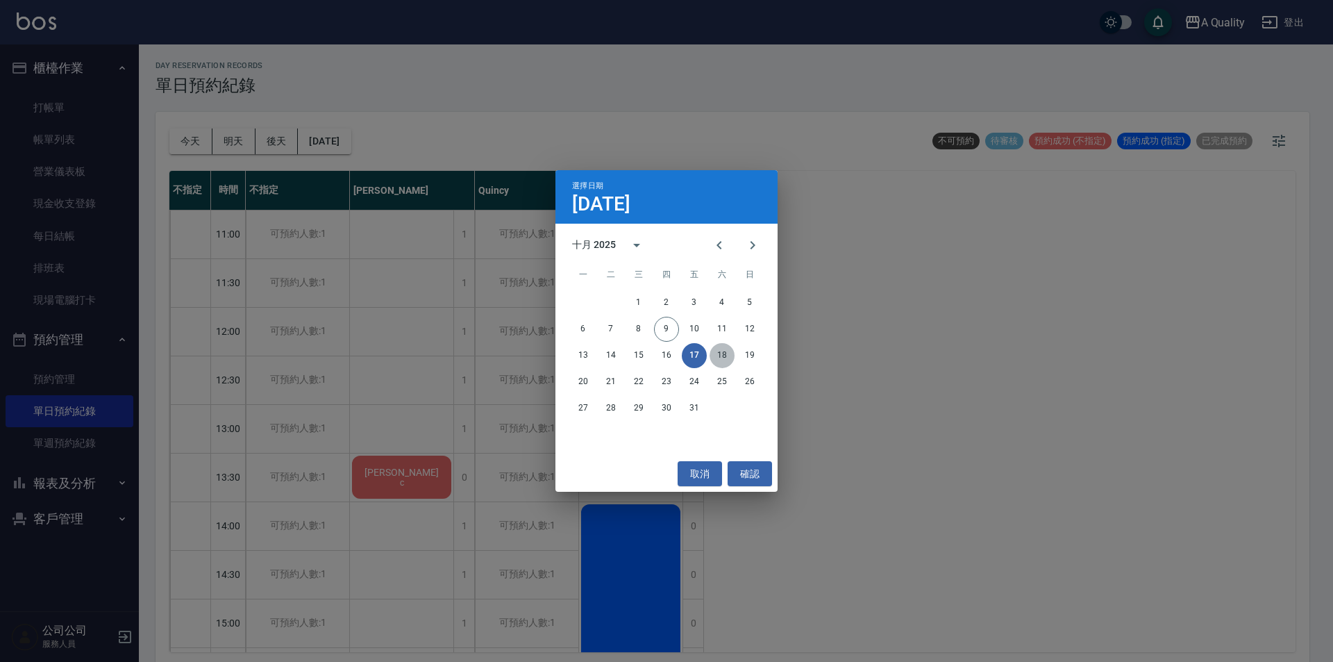
click at [714, 355] on button "18" at bounding box center [721, 355] width 25 height 25
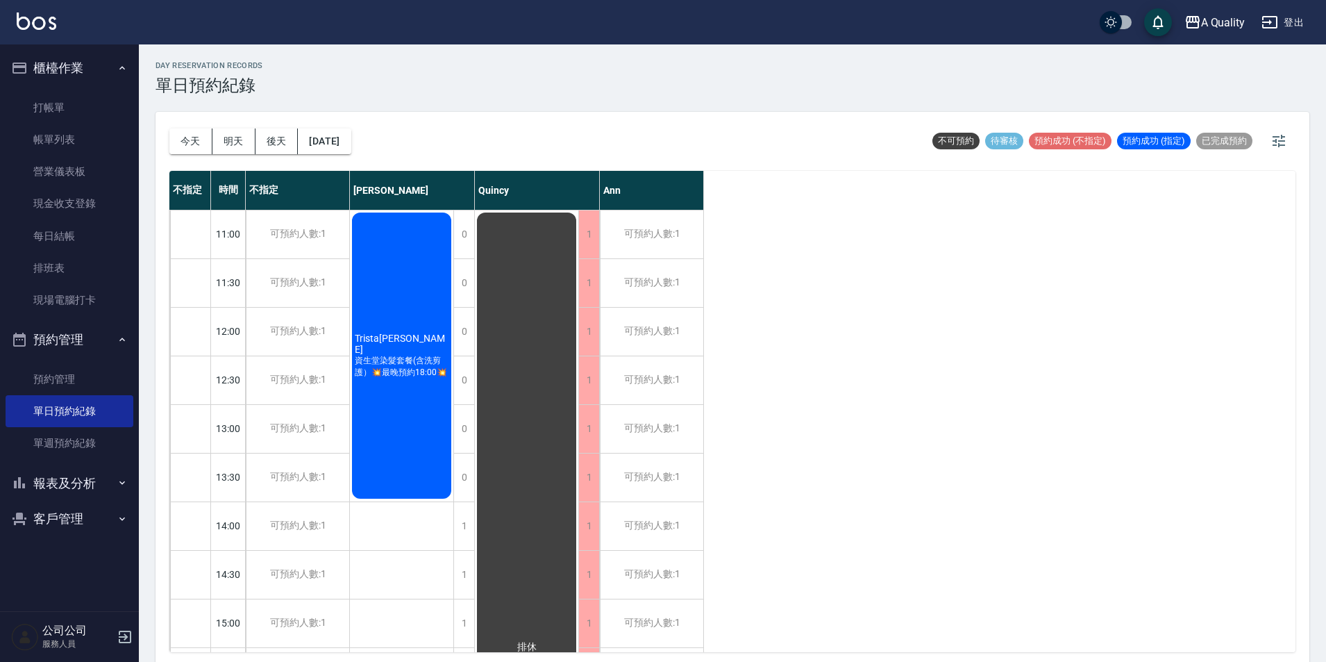
click at [52, 60] on button "櫃檯作業" at bounding box center [70, 68] width 128 height 36
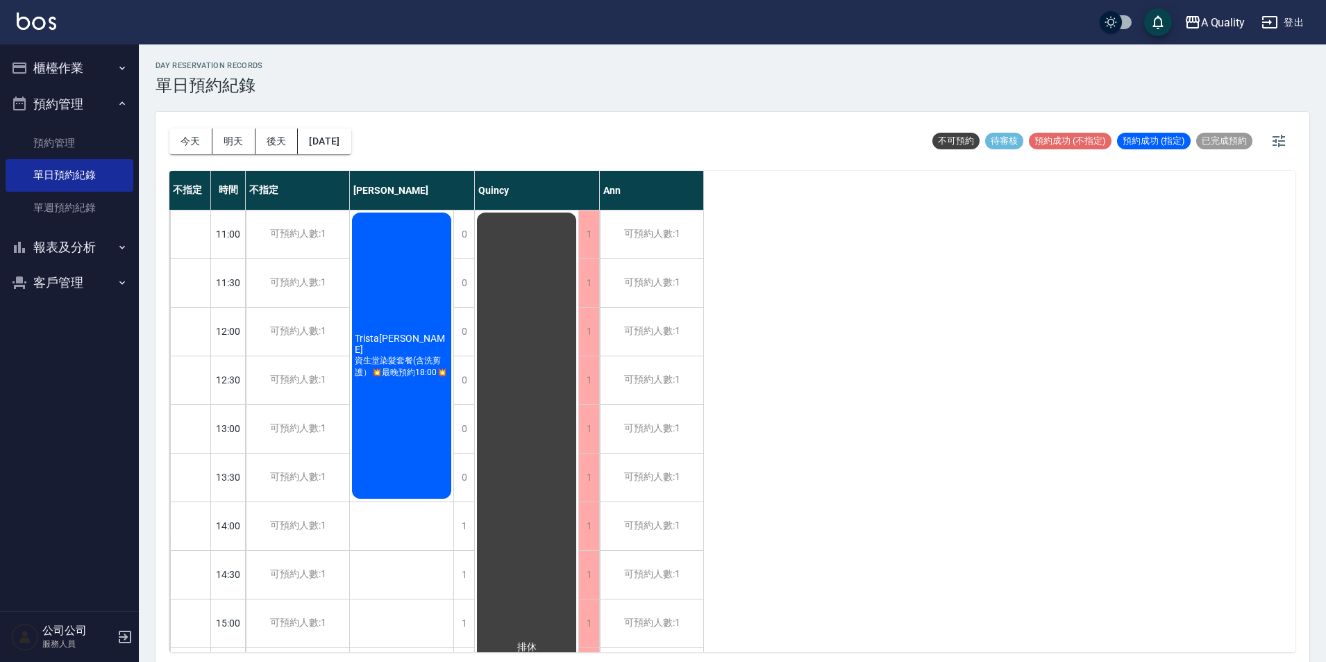
click at [82, 240] on button "報表及分析" at bounding box center [70, 247] width 128 height 36
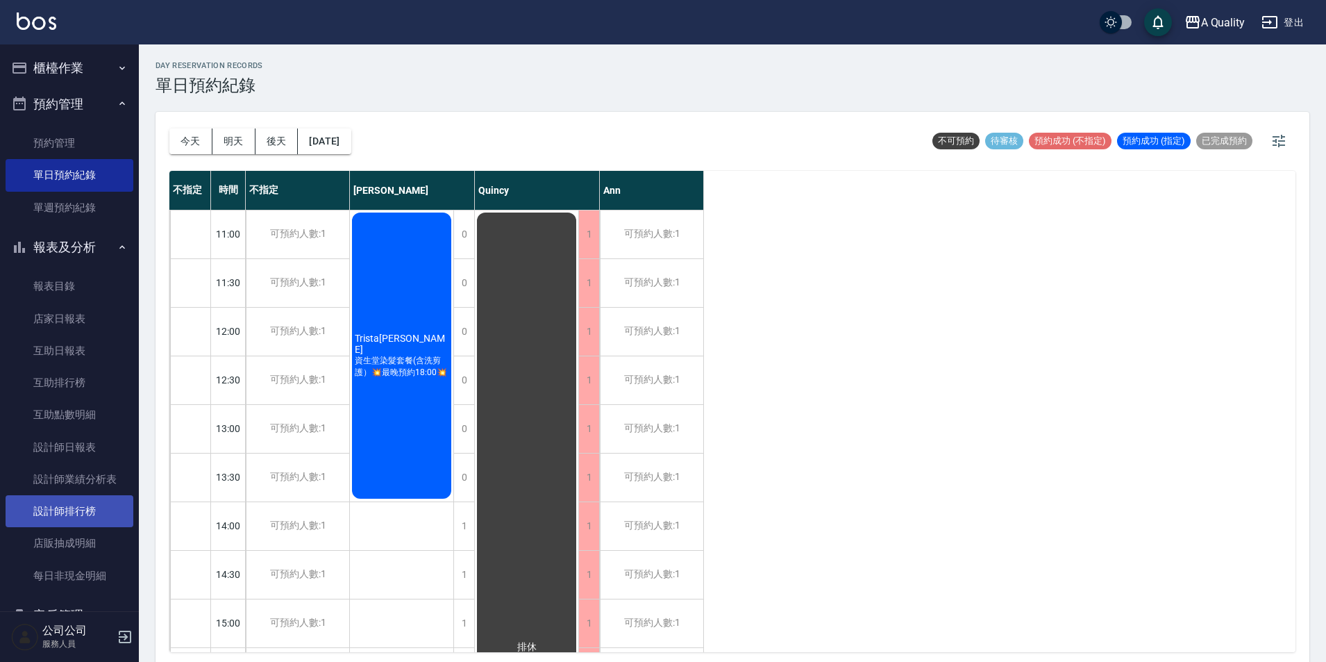
click at [74, 523] on link "設計師排行榜" at bounding box center [70, 511] width 128 height 32
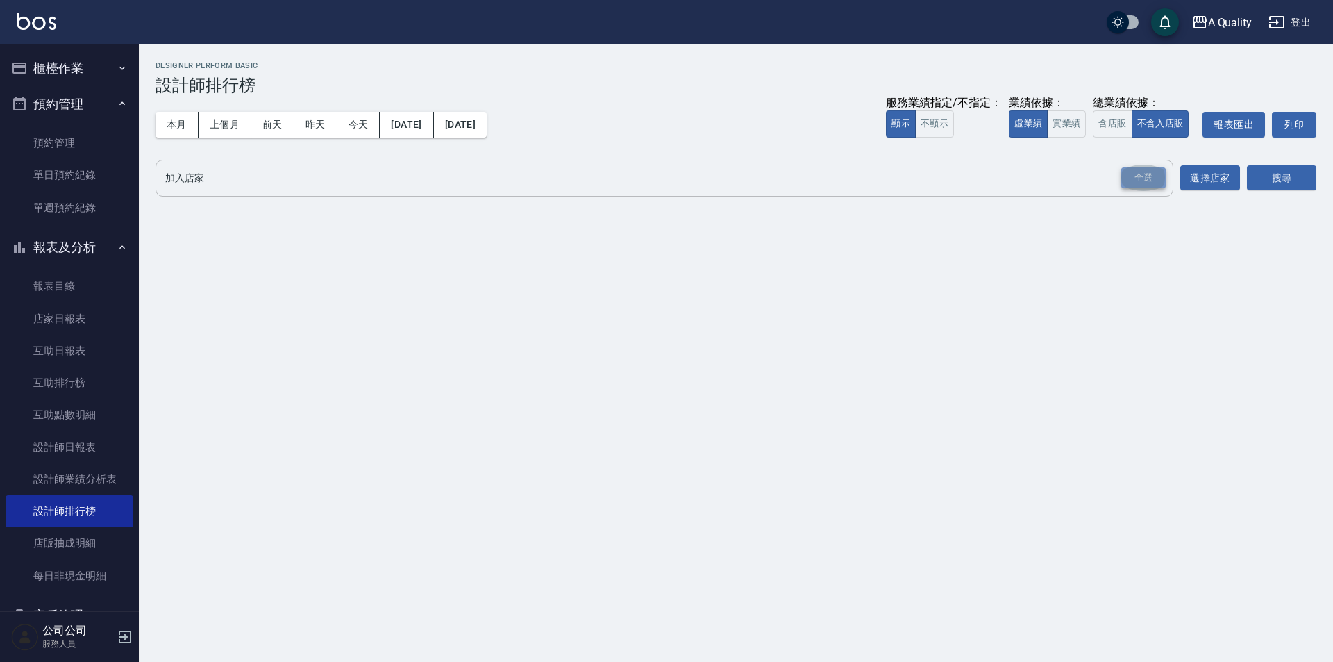
click at [1145, 181] on div "全選" at bounding box center [1143, 178] width 44 height 22
click at [1260, 192] on div "搜尋" at bounding box center [1281, 179] width 69 height 39
click at [1260, 172] on button "搜尋" at bounding box center [1281, 179] width 69 height 26
